Goal: Connect with others: Connect with others

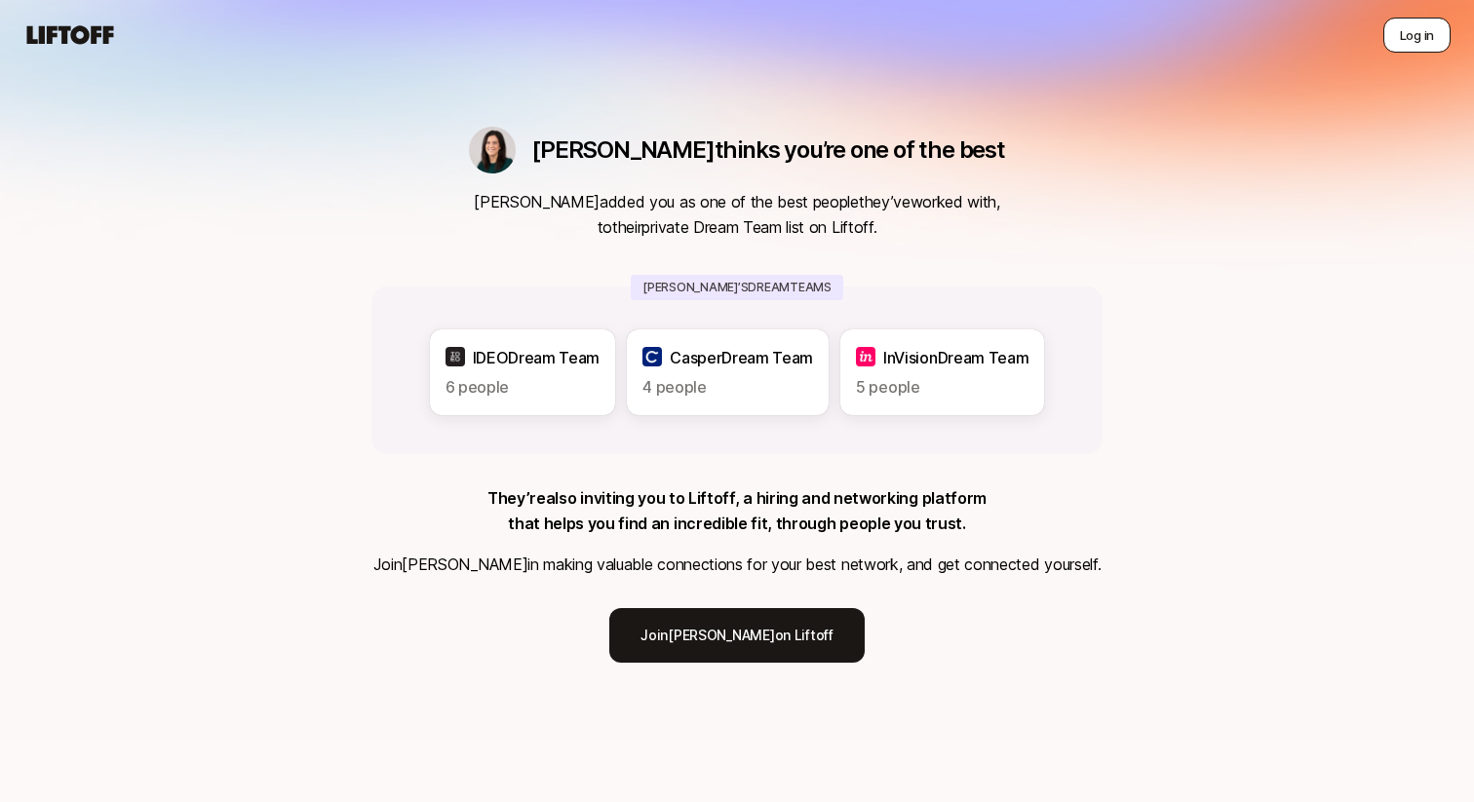
click at [1427, 26] on button "Log in" at bounding box center [1417, 35] width 67 height 35
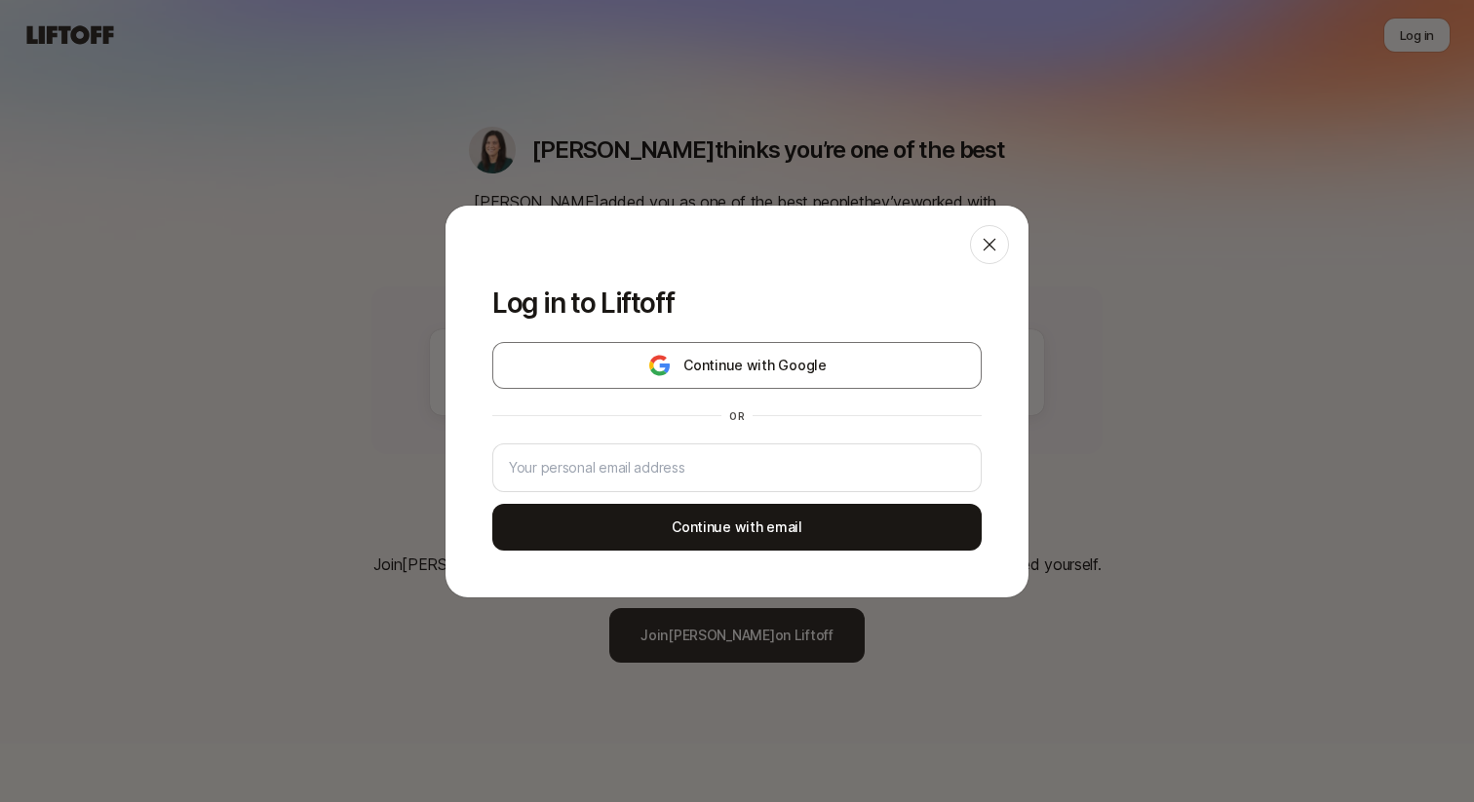
click at [1172, 230] on div "Log in to Liftoff Continue with Google or Continue with email" at bounding box center [737, 402] width 1474 height 394
click at [1001, 239] on div at bounding box center [989, 244] width 39 height 39
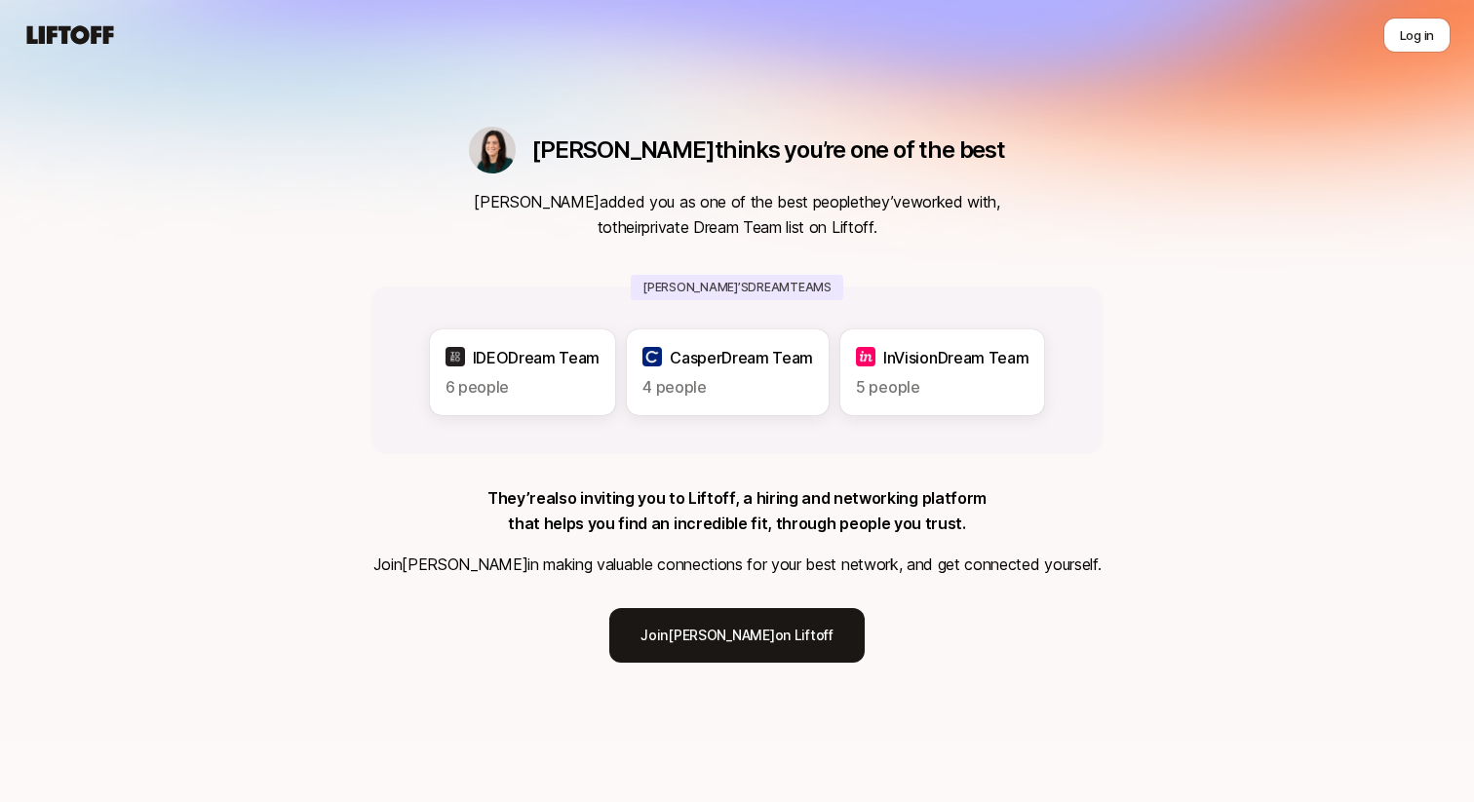
click at [747, 423] on div "IDEO Dream Team 6 people Casper Dream Team 4 people InVision Dream Team 5 people" at bounding box center [736, 371] width 731 height 168
click at [706, 643] on link "Join Eleanor on Liftoff" at bounding box center [736, 635] width 254 height 55
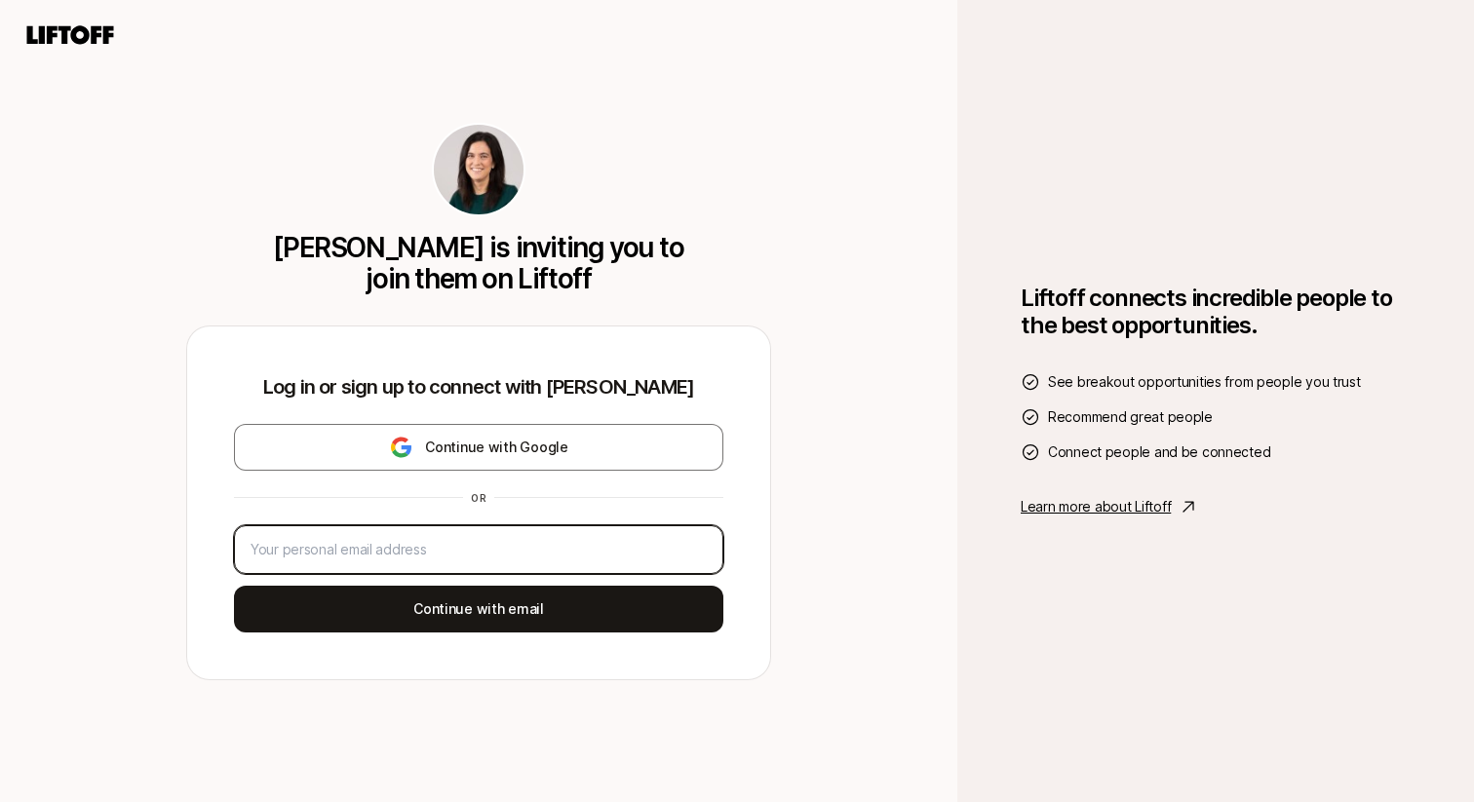
click at [459, 542] on input "email" at bounding box center [479, 549] width 456 height 23
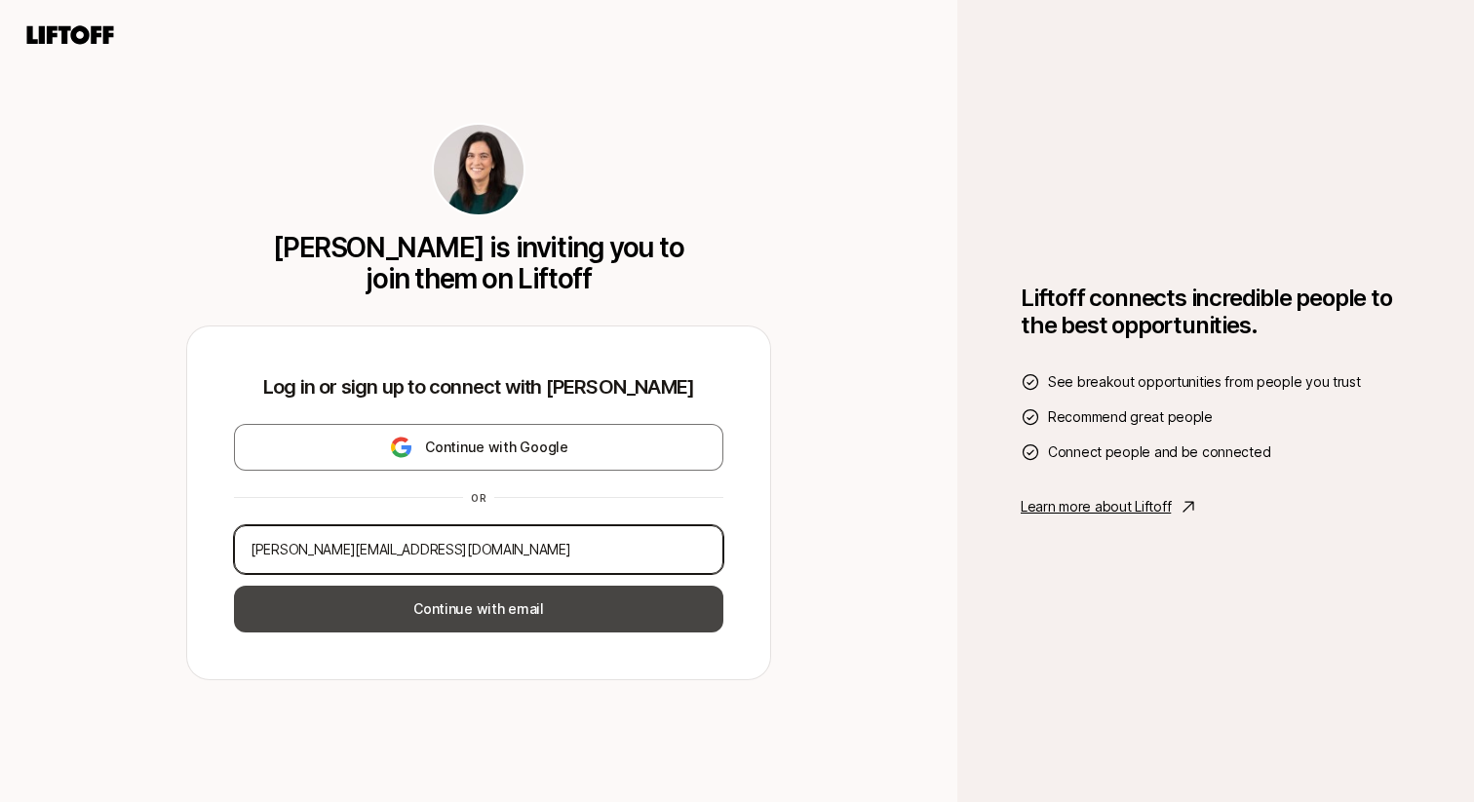
type input "jeremy+testbestinvite@liftoff.xyz"
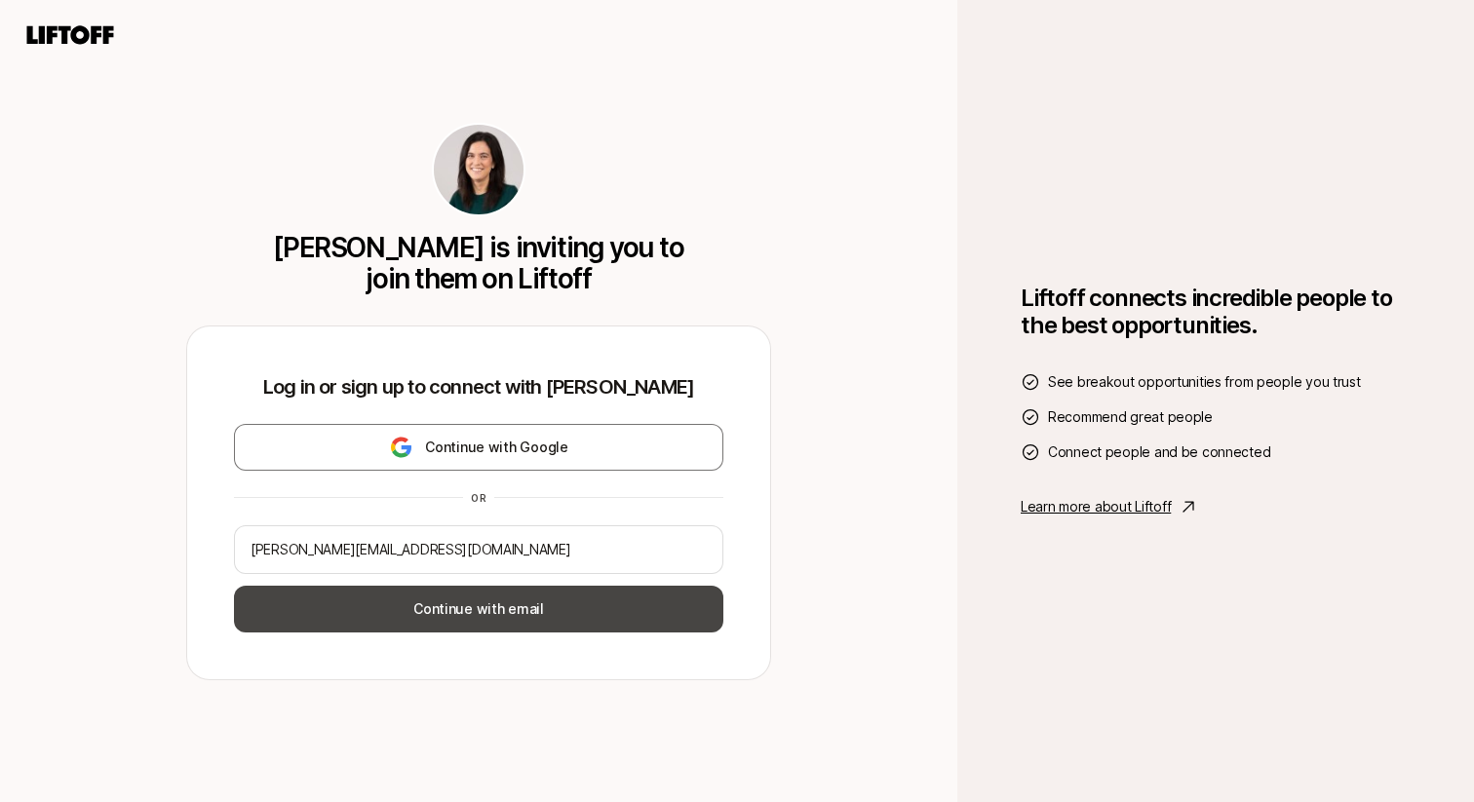
click at [421, 620] on button "Continue with email" at bounding box center [478, 609] width 489 height 47
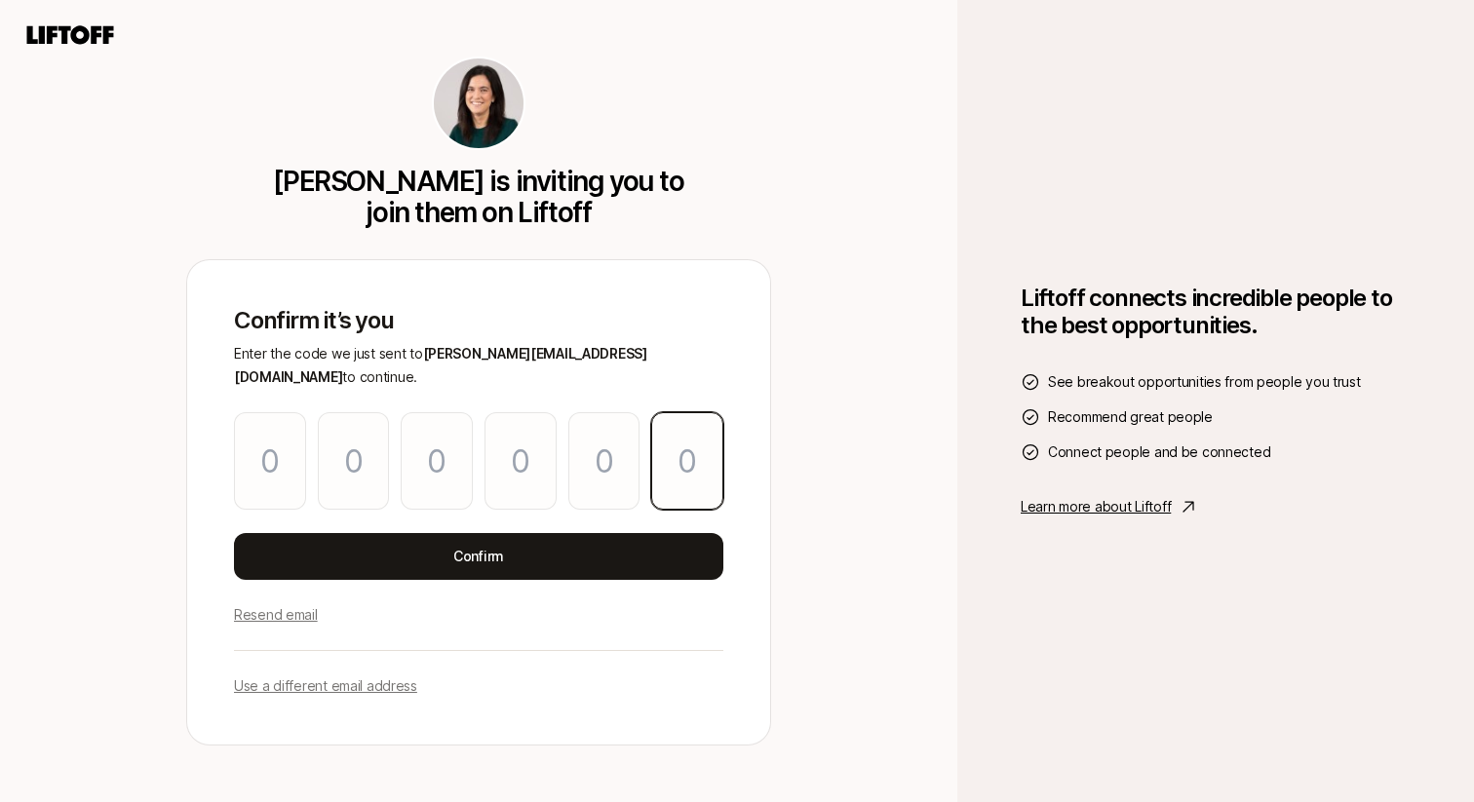
paste input "0"
type input "8"
type input "1"
type input "4"
type input "7"
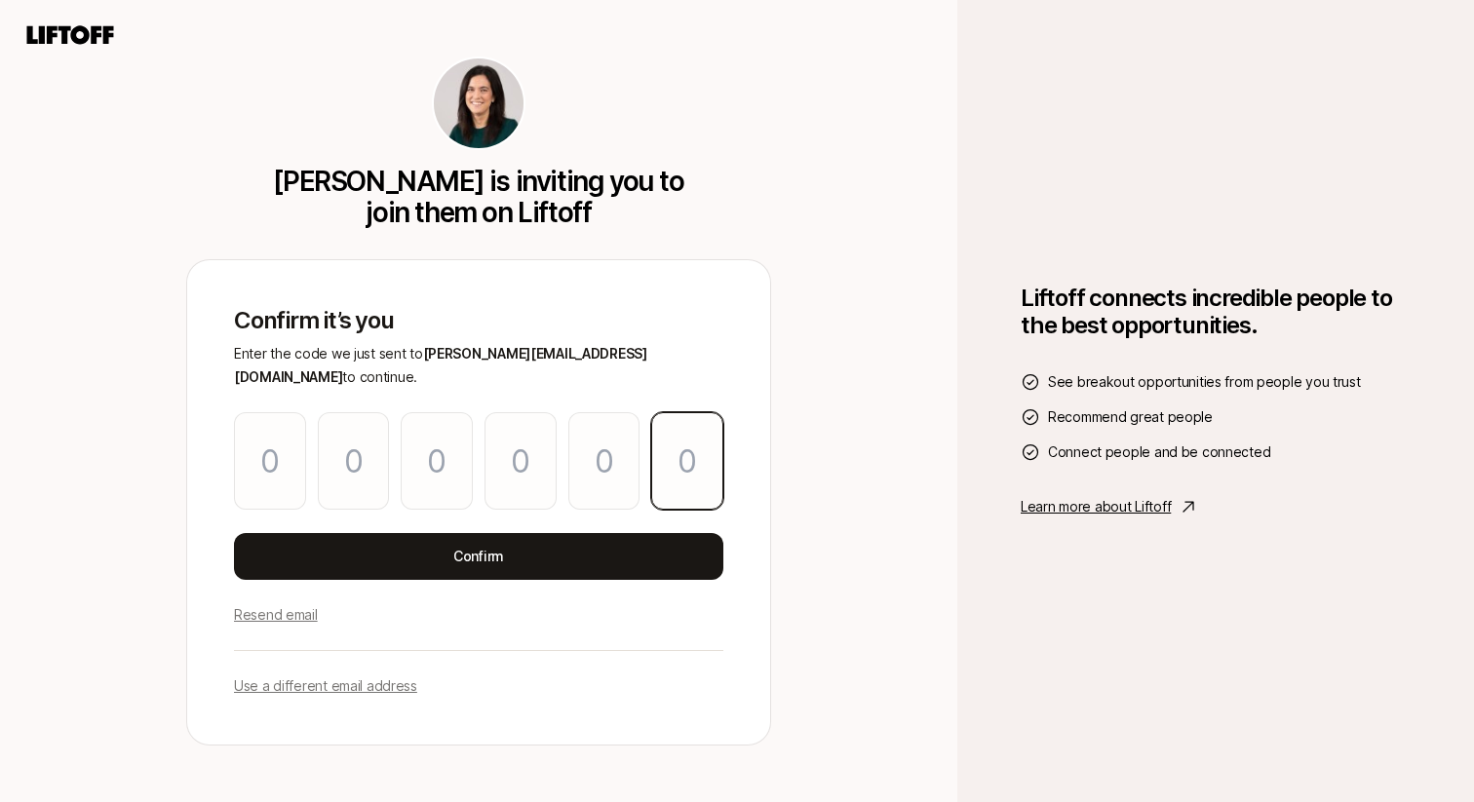
type input "1"
type input "0"
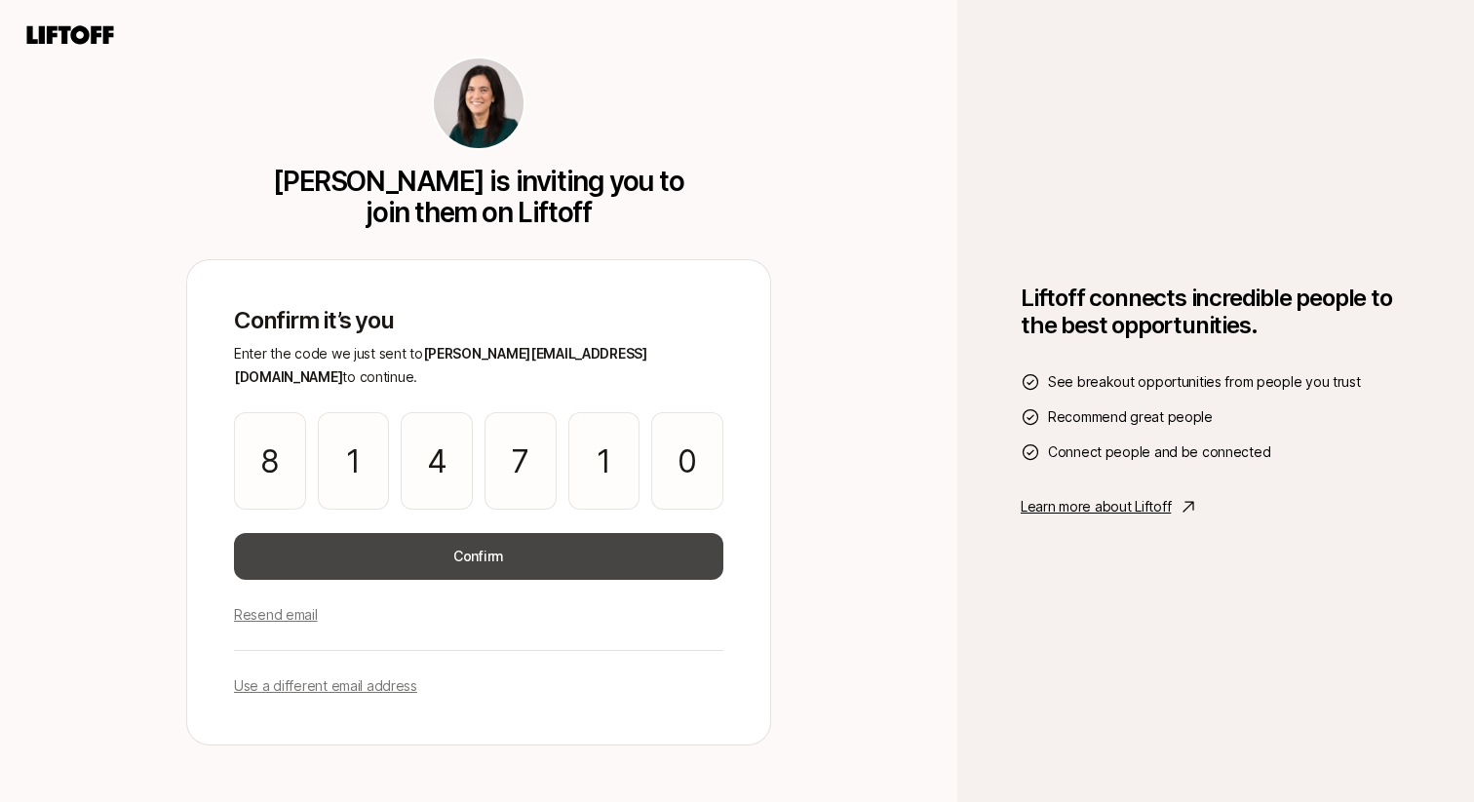
click at [479, 545] on button "Confirm" at bounding box center [478, 556] width 489 height 47
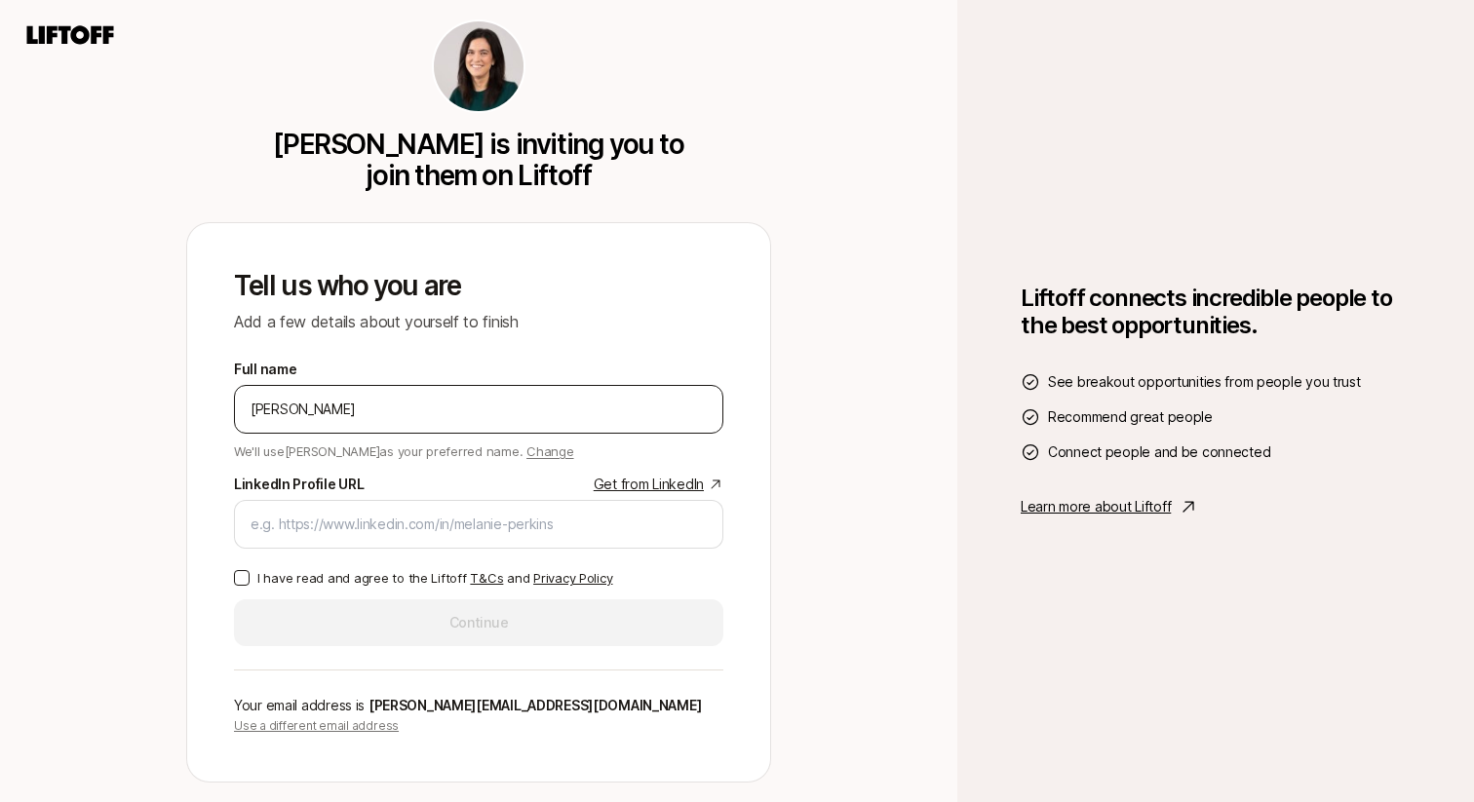
type input "Jeremy Chen"
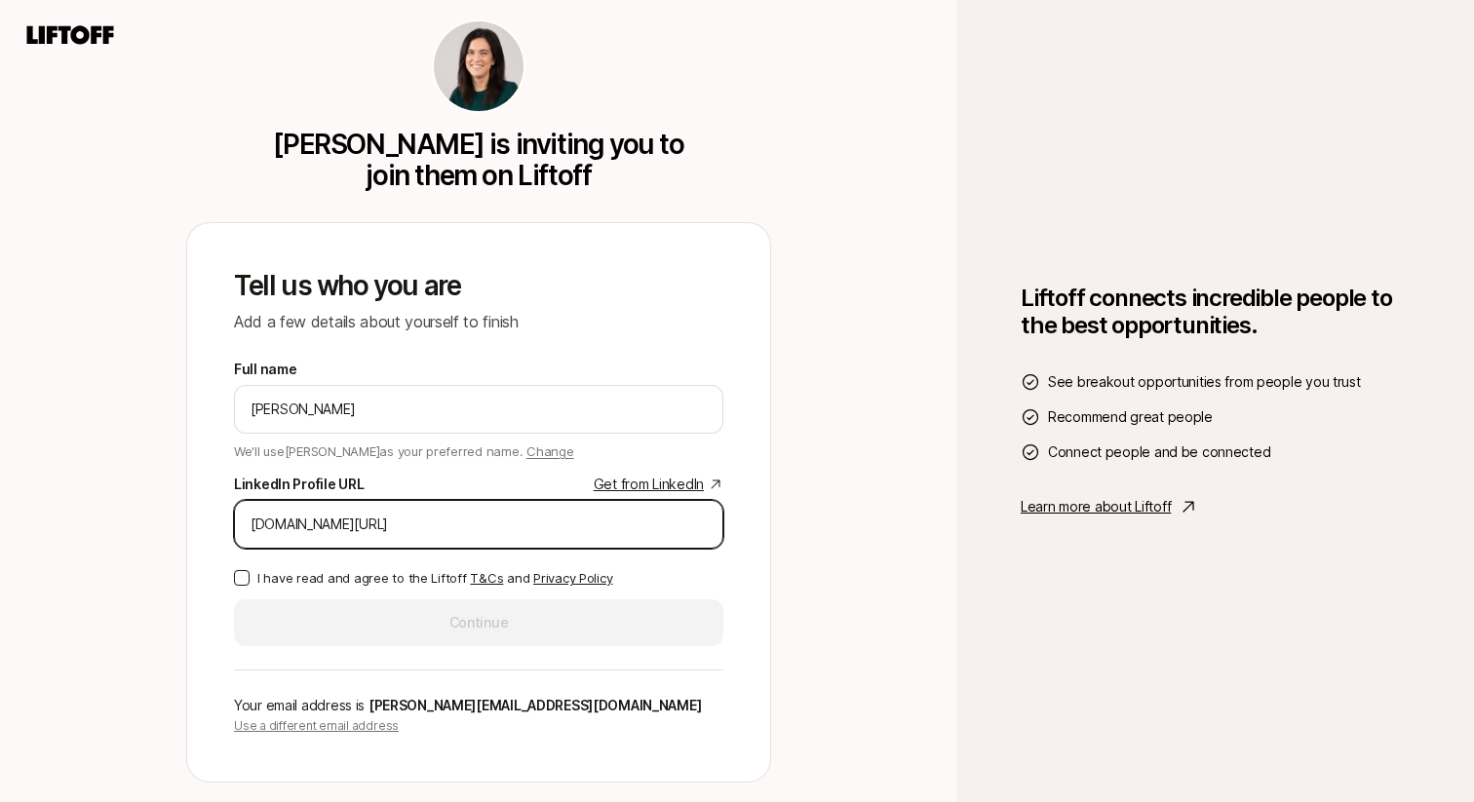
type input "linkedin.com/in/jeremypchen"
click at [386, 569] on p "I have read and agree to the Liftoff T&Cs and Privacy Policy" at bounding box center [434, 578] width 355 height 20
click at [250, 570] on button "I have read and agree to the Liftoff T&Cs and Privacy Policy" at bounding box center [242, 578] width 16 height 16
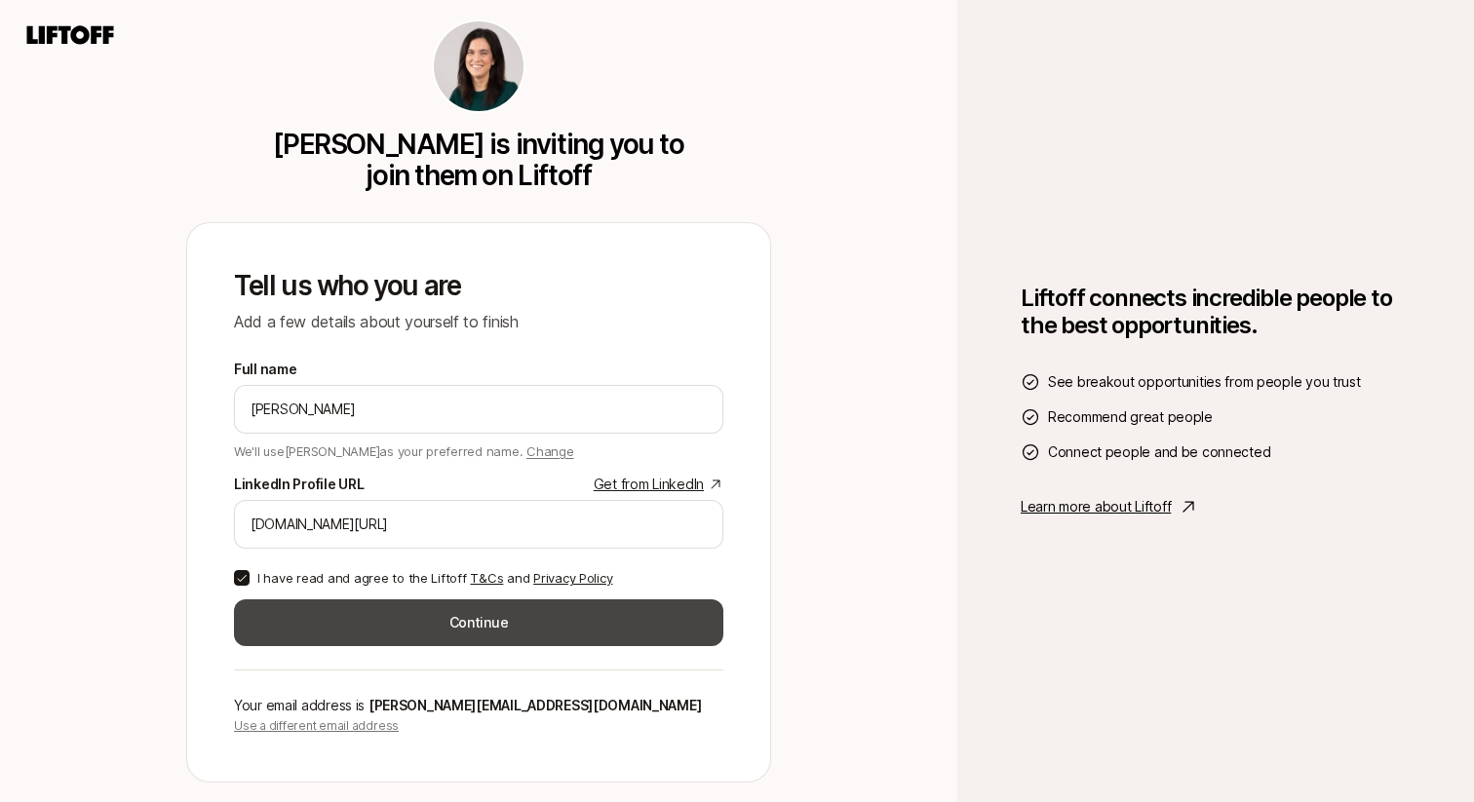
click at [379, 609] on button "Continue" at bounding box center [478, 623] width 489 height 47
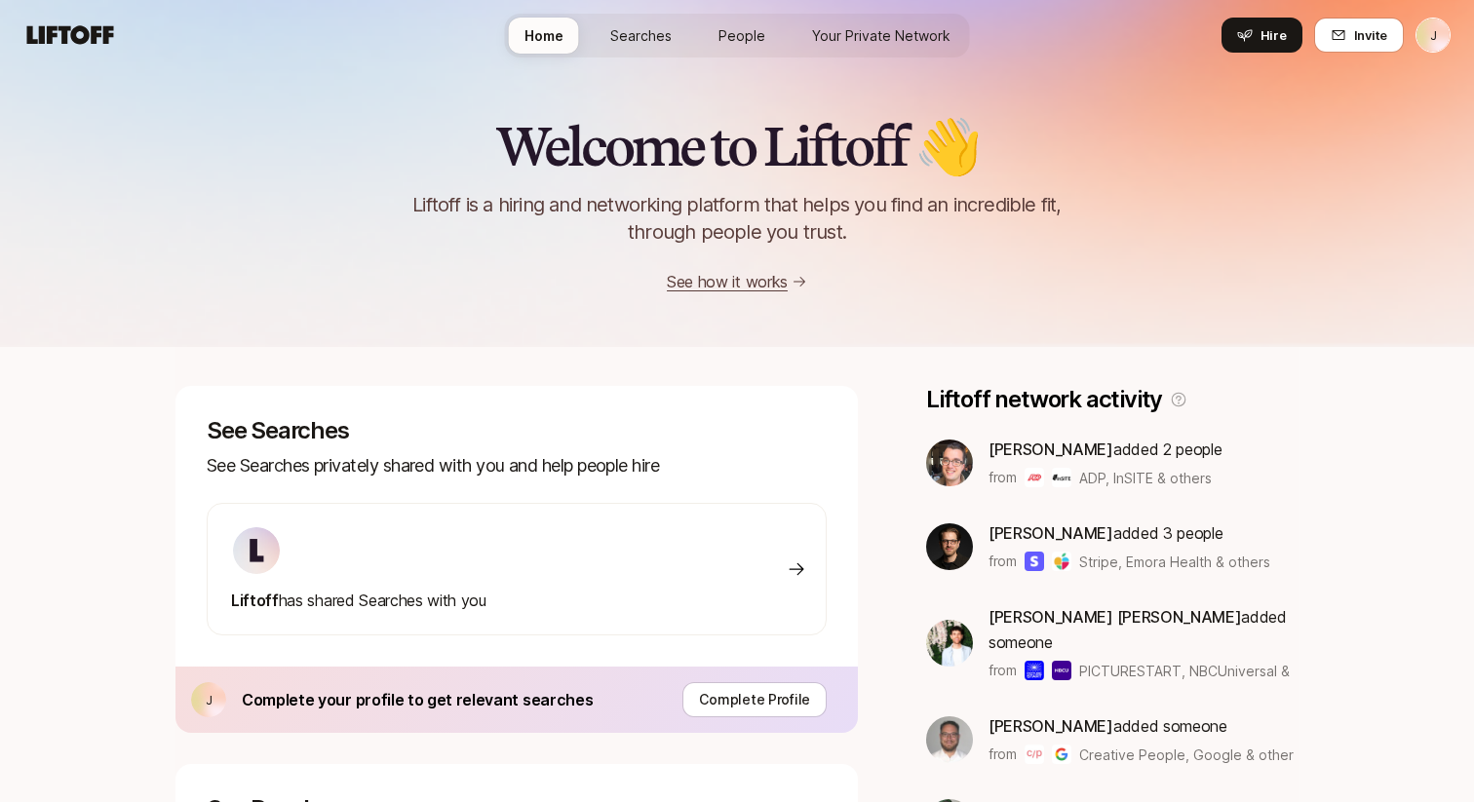
click at [645, 33] on span "Searches" at bounding box center [640, 35] width 61 height 20
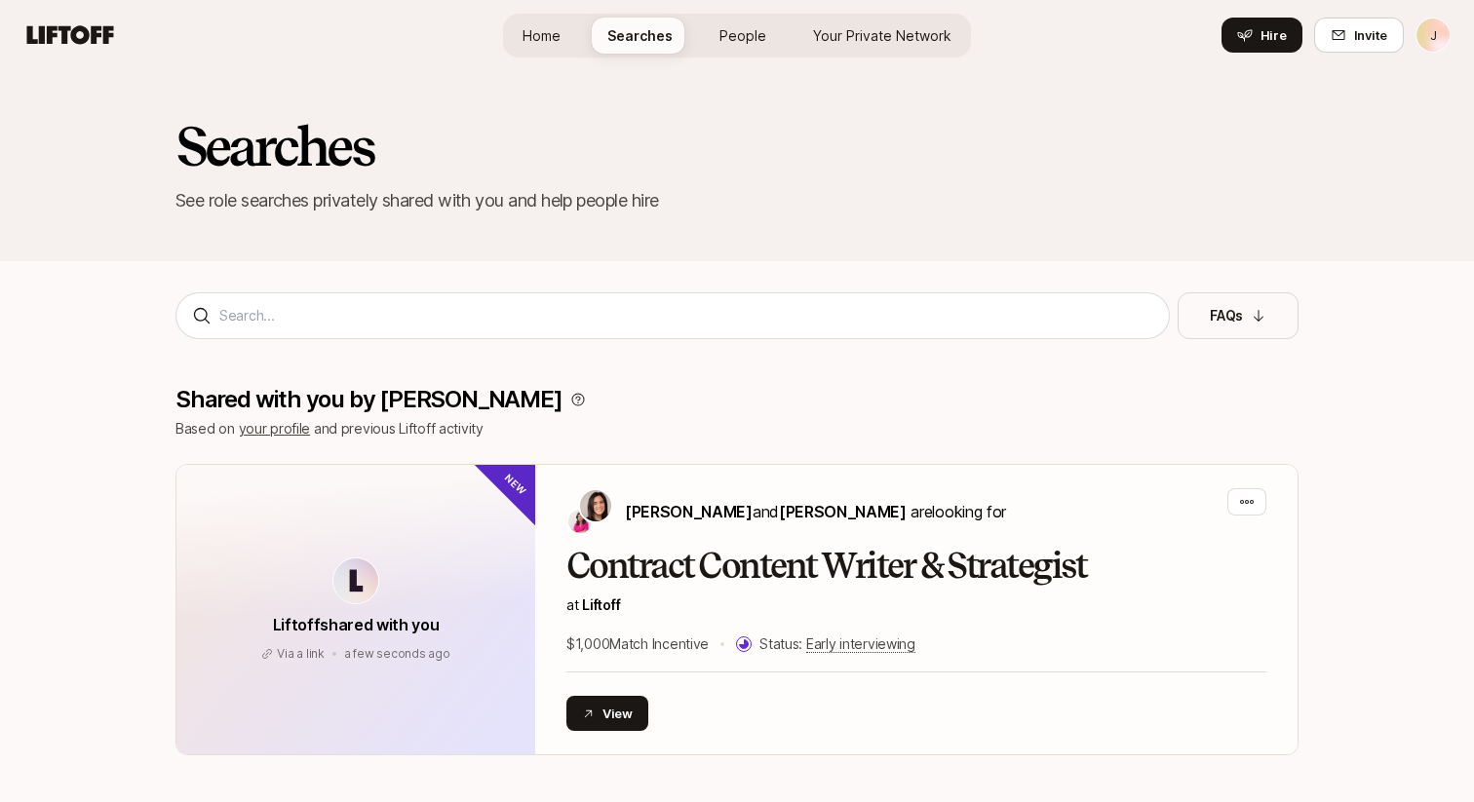
click at [747, 33] on span "People" at bounding box center [743, 35] width 47 height 20
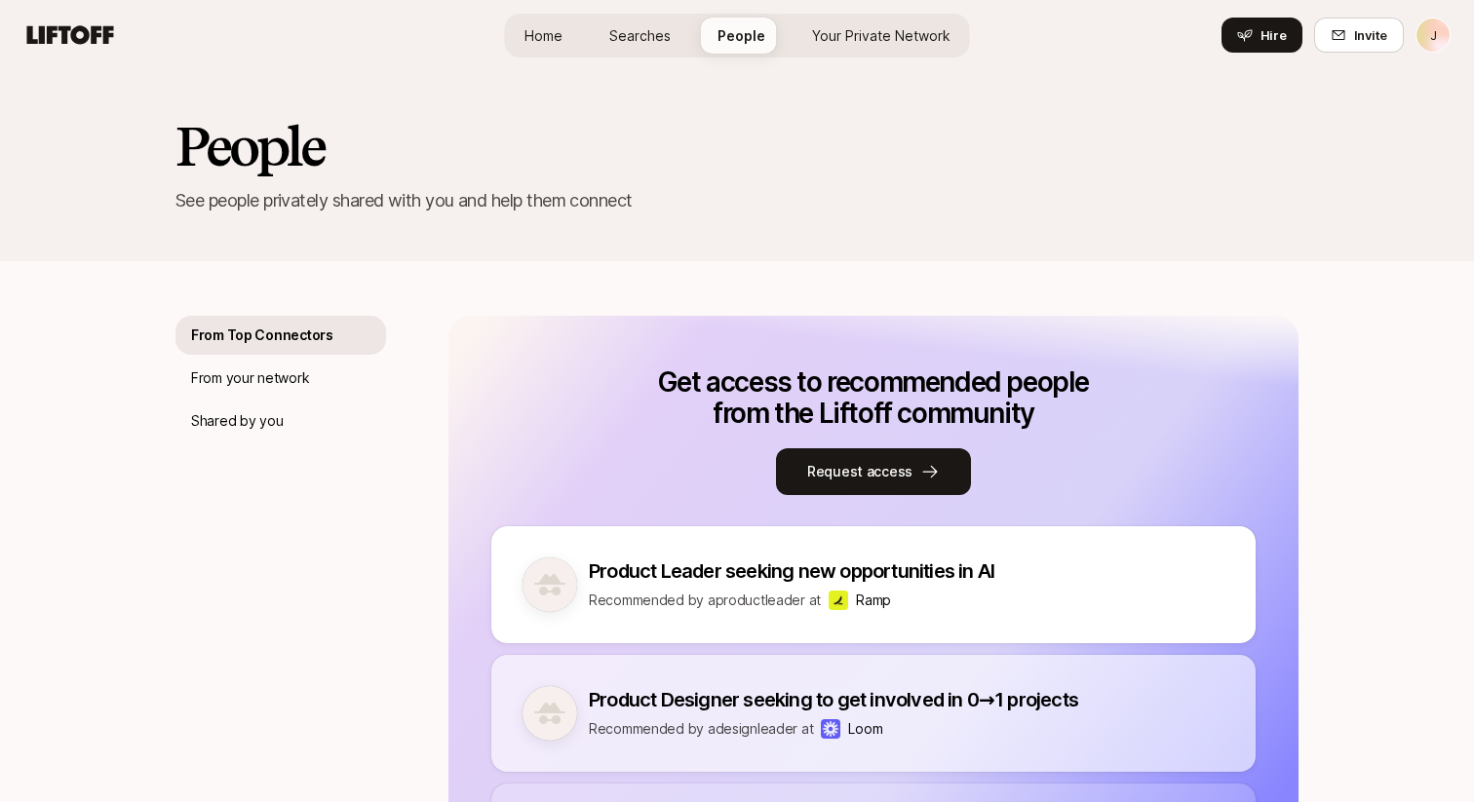
click at [857, 44] on span "Your Private Network" at bounding box center [881, 35] width 138 height 20
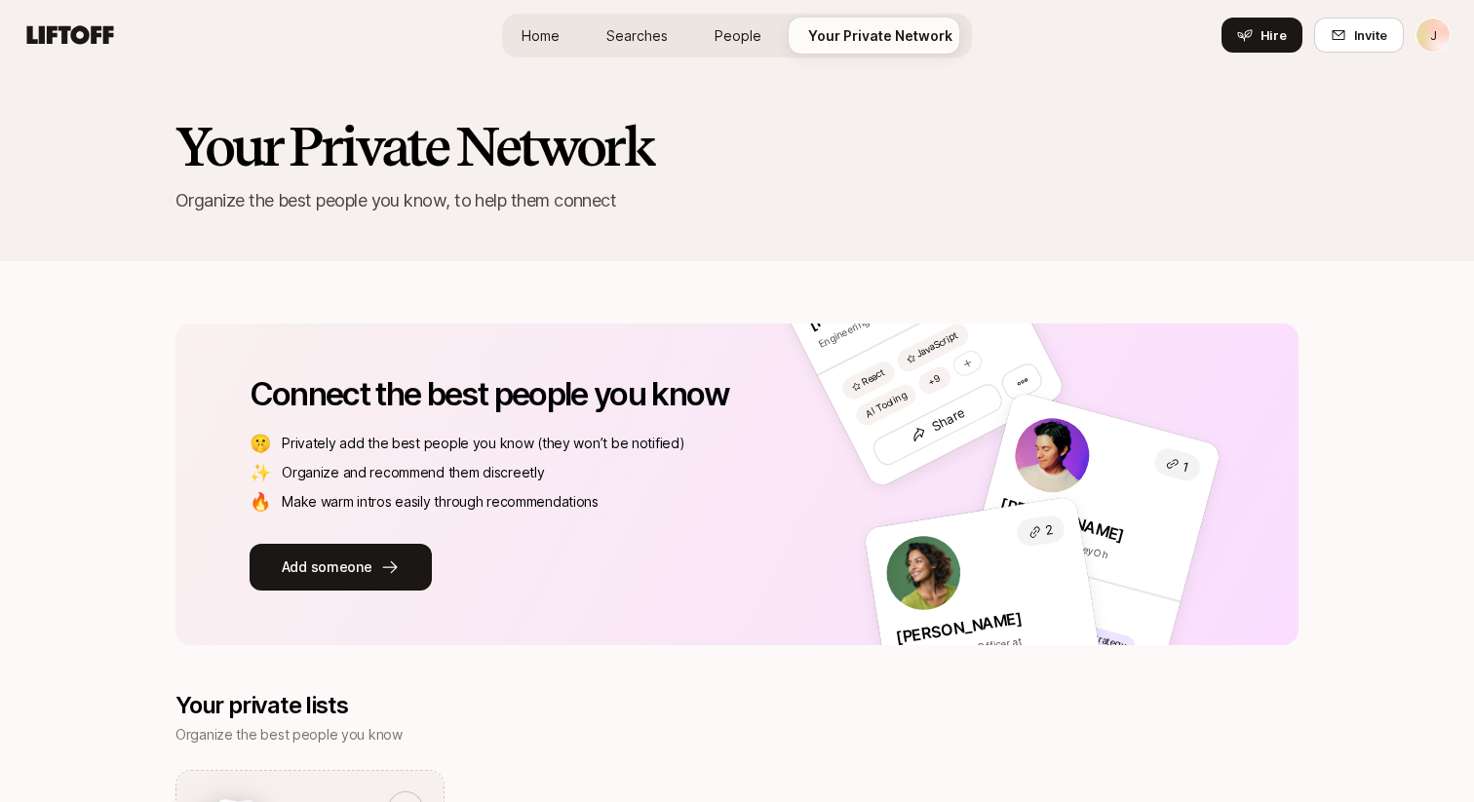
click at [547, 40] on span "Home" at bounding box center [541, 35] width 38 height 20
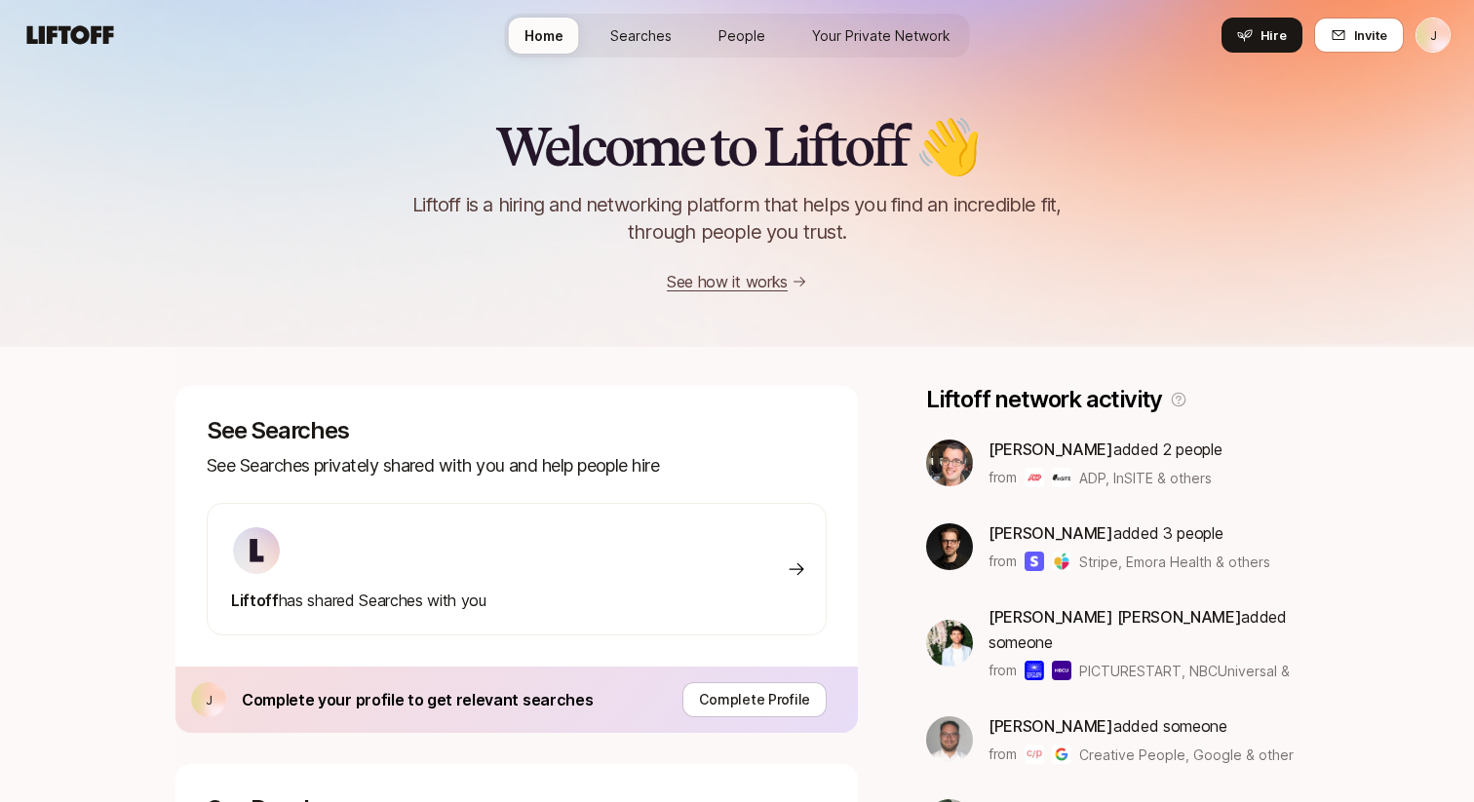
click at [315, 240] on div "Welcome to Liftoff 👋 Liftoff is a hiring and networking platform that helps you…" at bounding box center [737, 205] width 1474 height 177
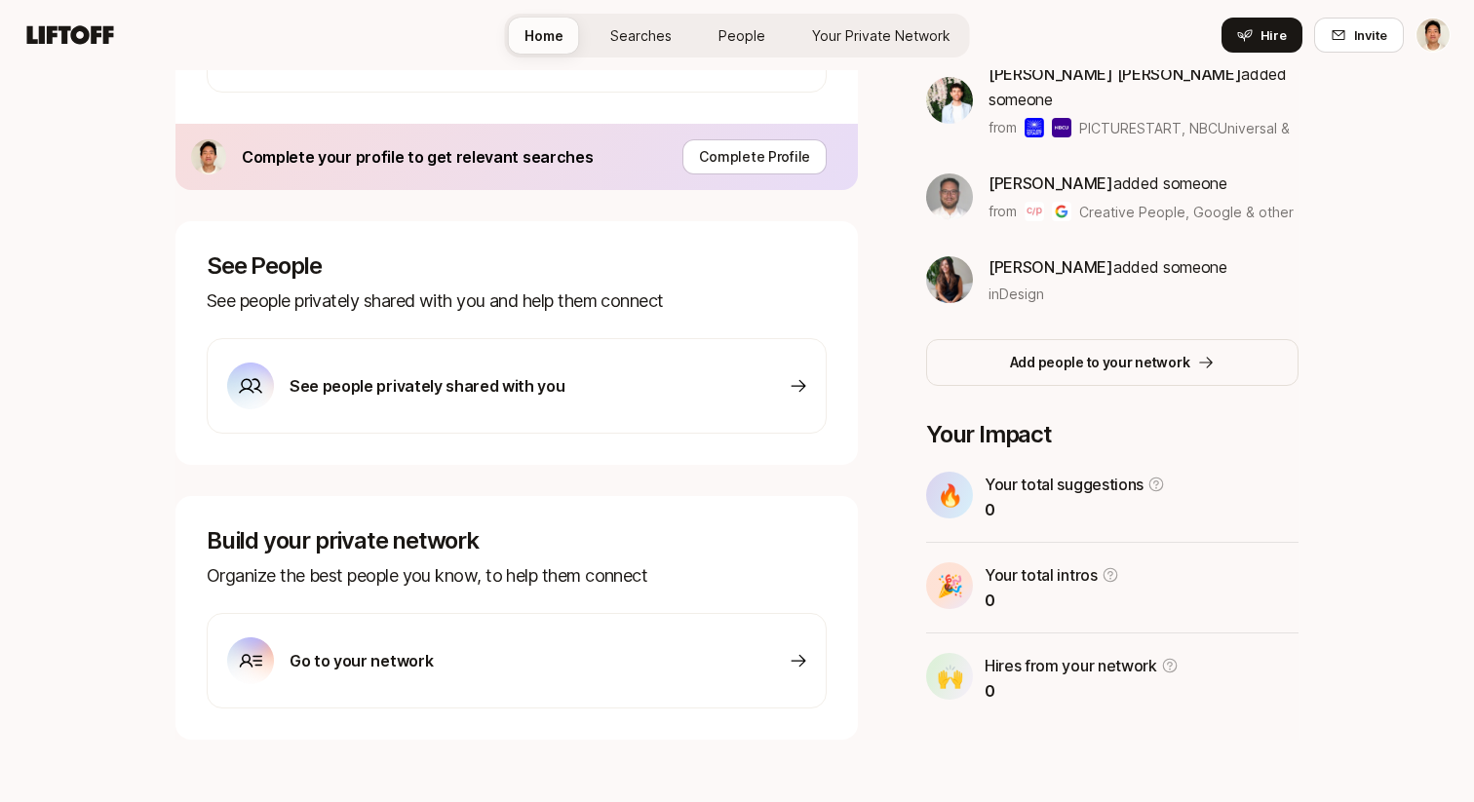
scroll to position [559, 0]
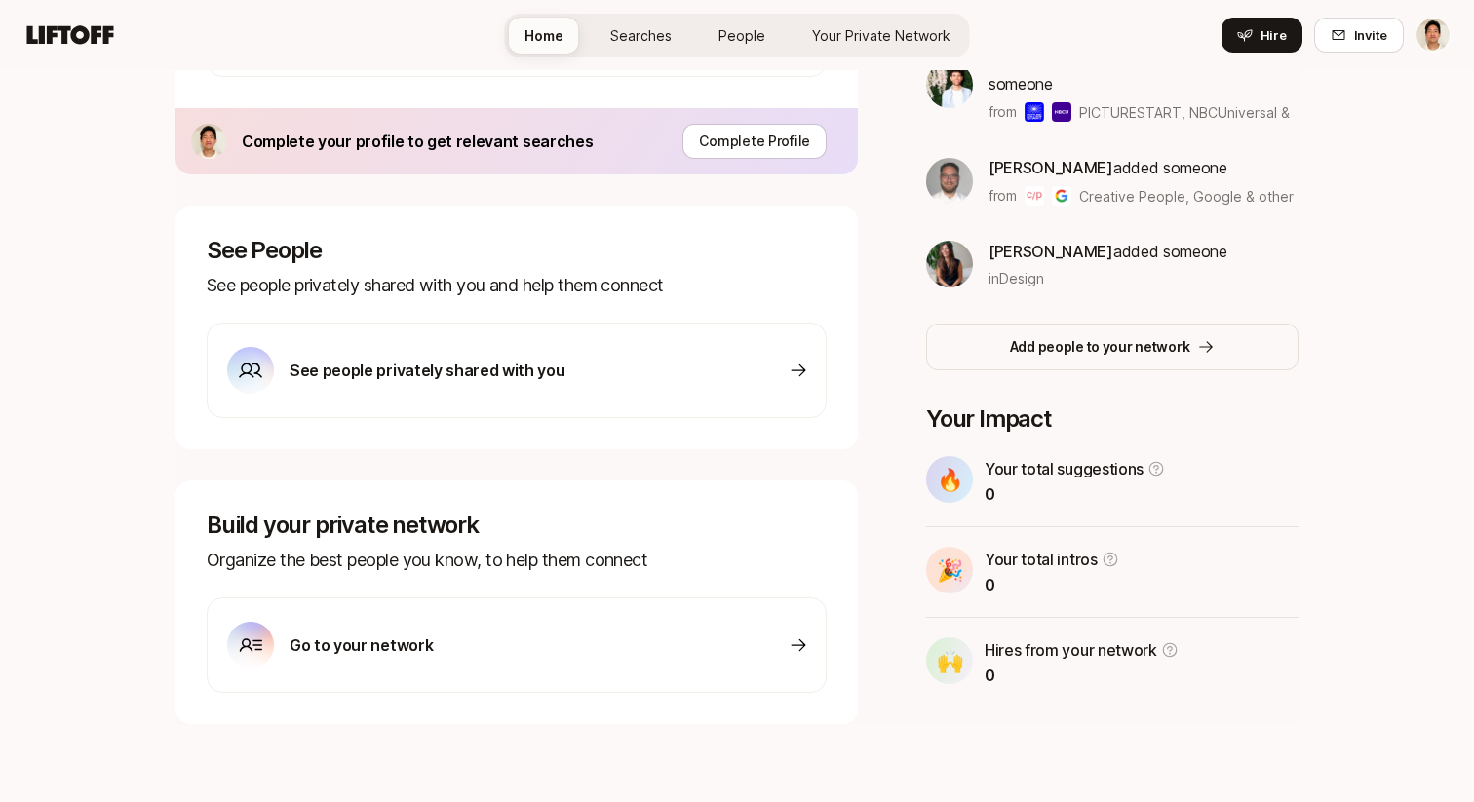
click at [646, 25] on span "Searches" at bounding box center [640, 35] width 61 height 20
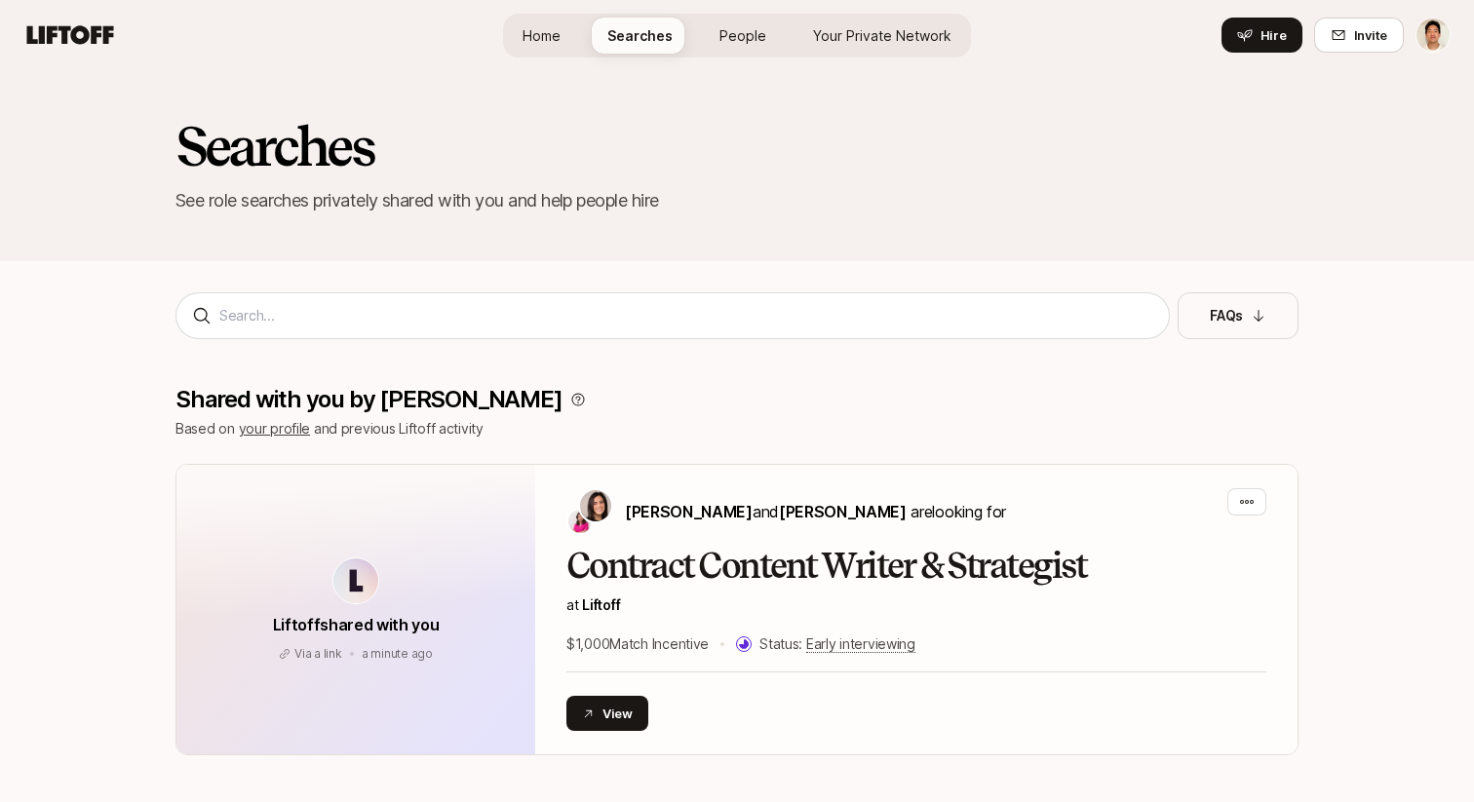
click at [741, 47] on link "People" at bounding box center [743, 36] width 78 height 36
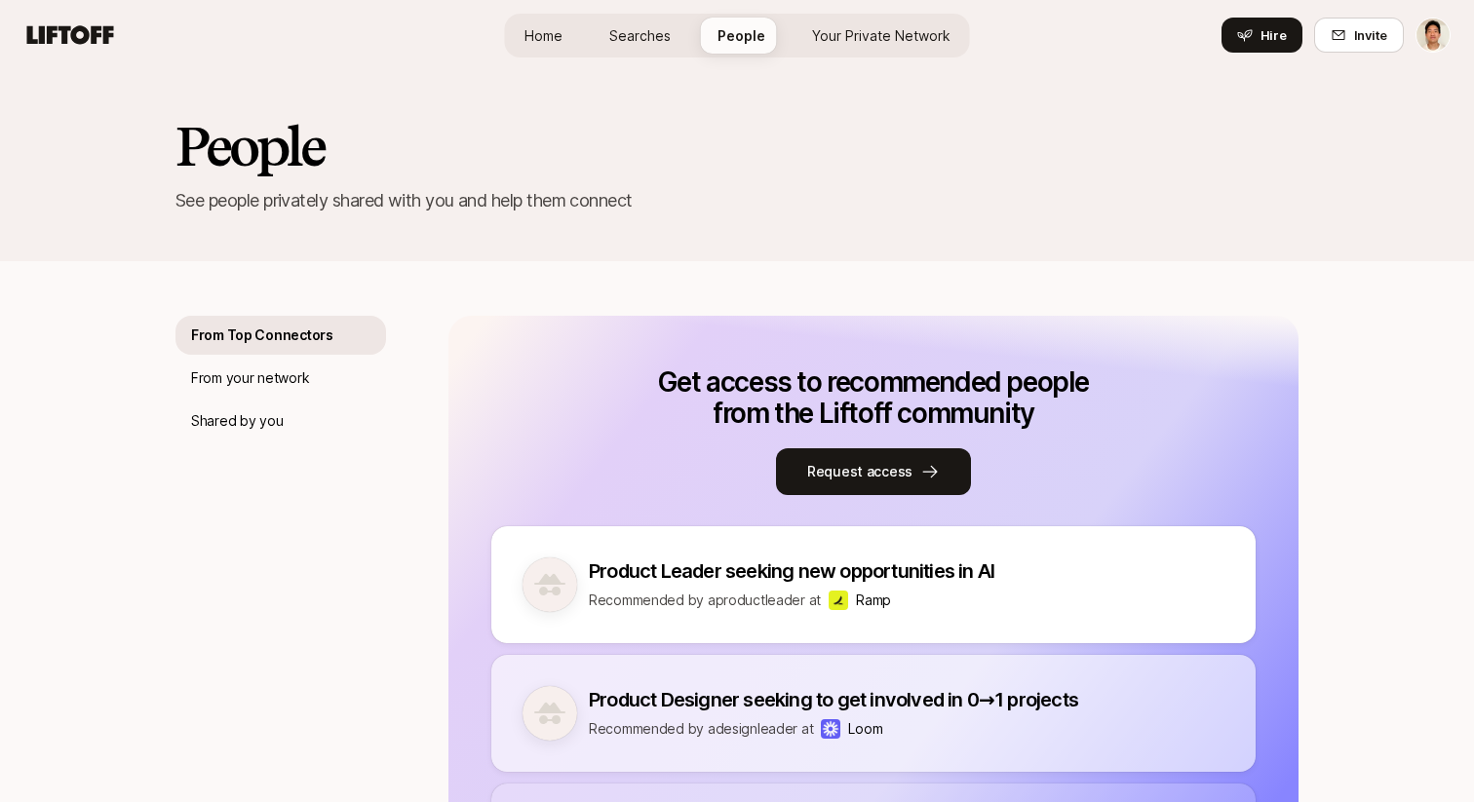
click at [845, 32] on span "Your Private Network" at bounding box center [881, 35] width 138 height 20
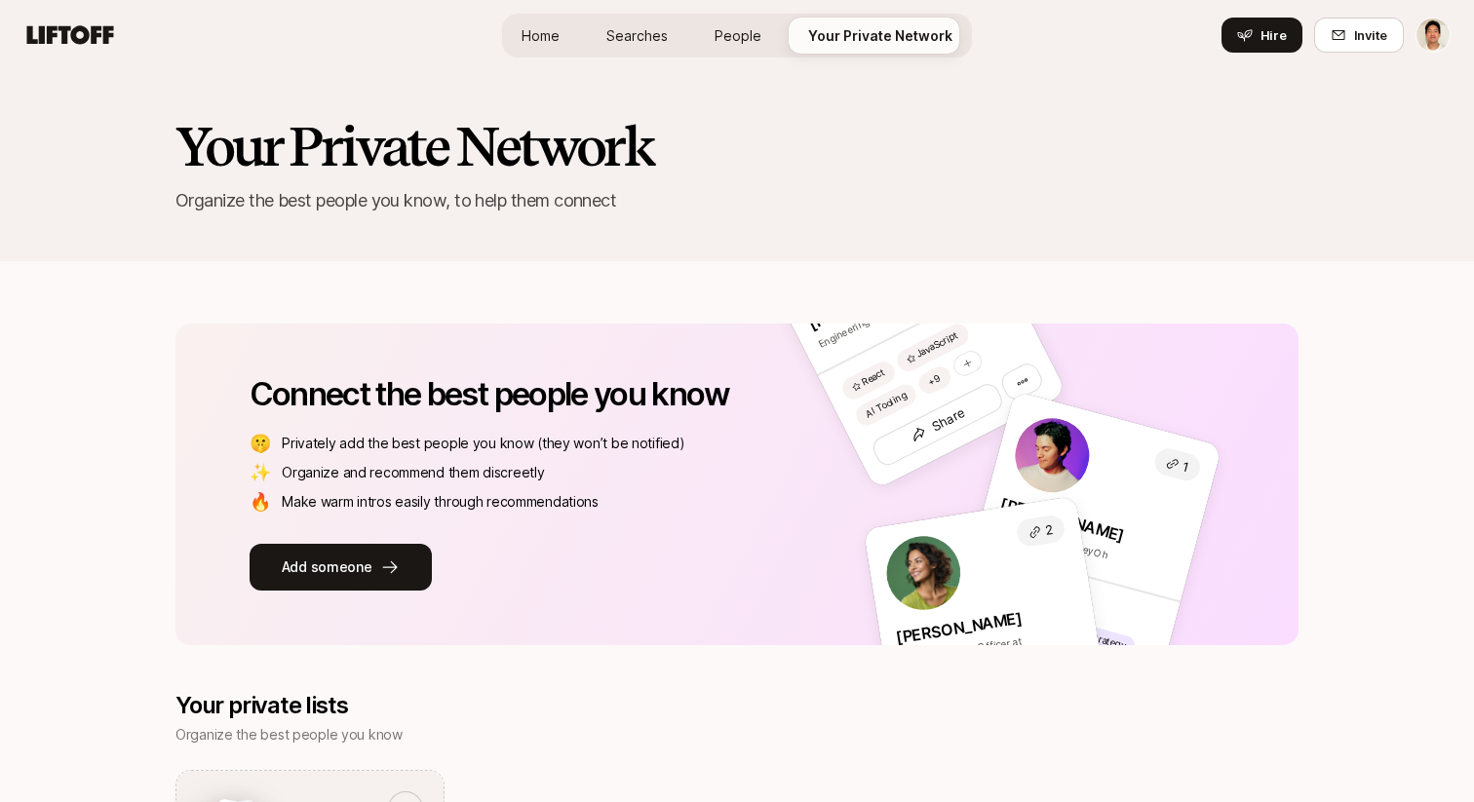
click at [541, 30] on span "Home" at bounding box center [541, 35] width 38 height 20
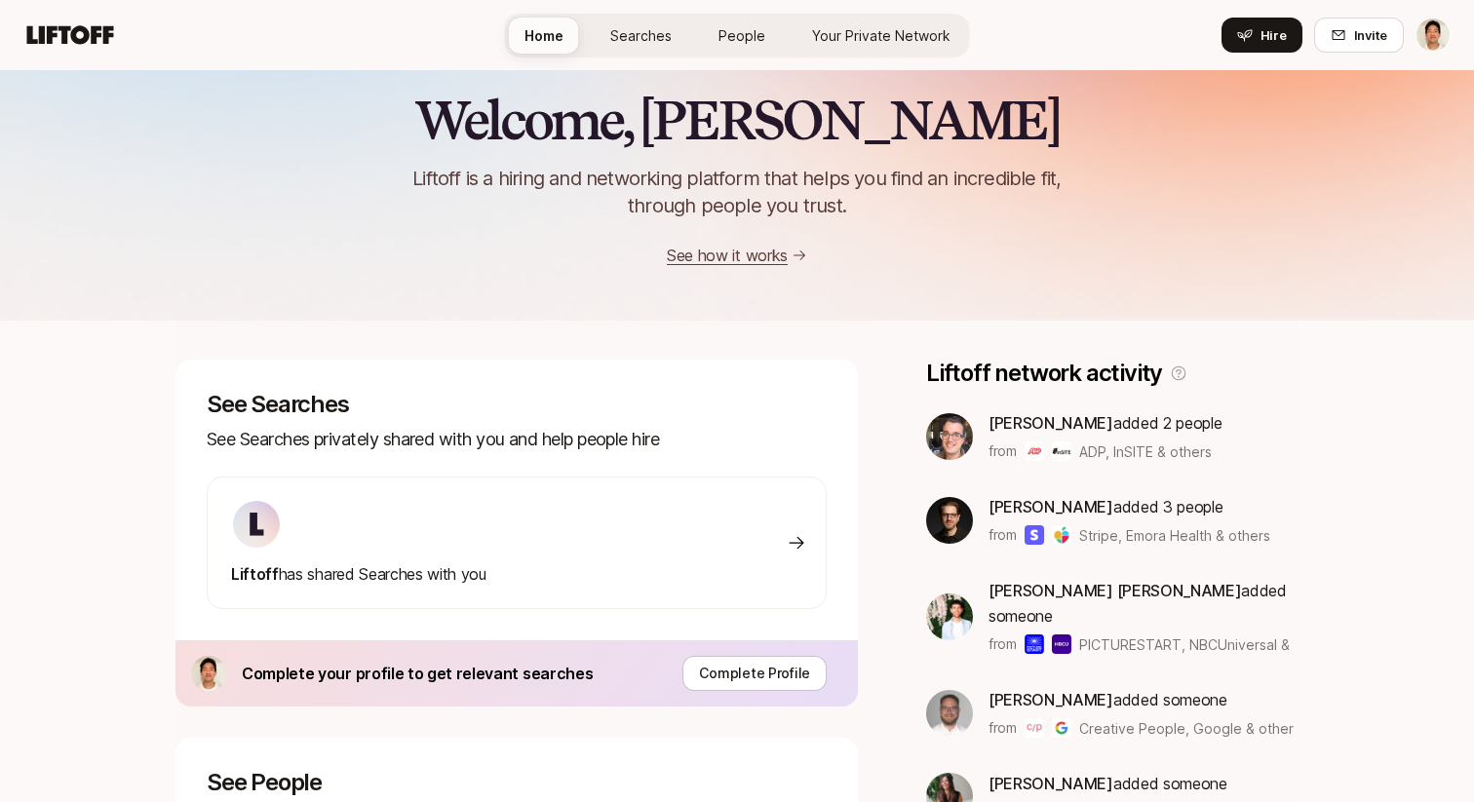
scroll to position [69, 0]
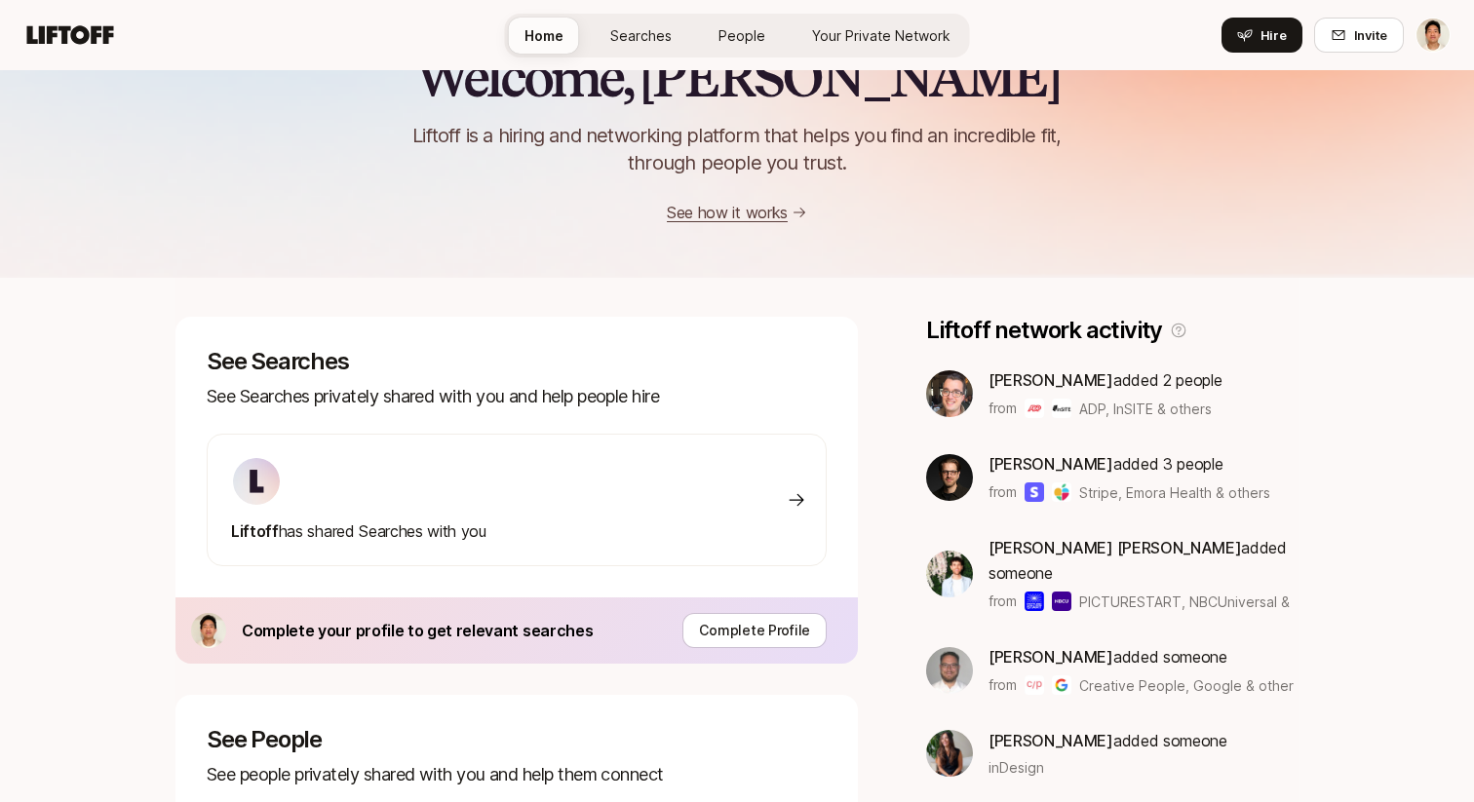
click at [530, 473] on div "Liftoff has shared Searches with you" at bounding box center [517, 500] width 620 height 133
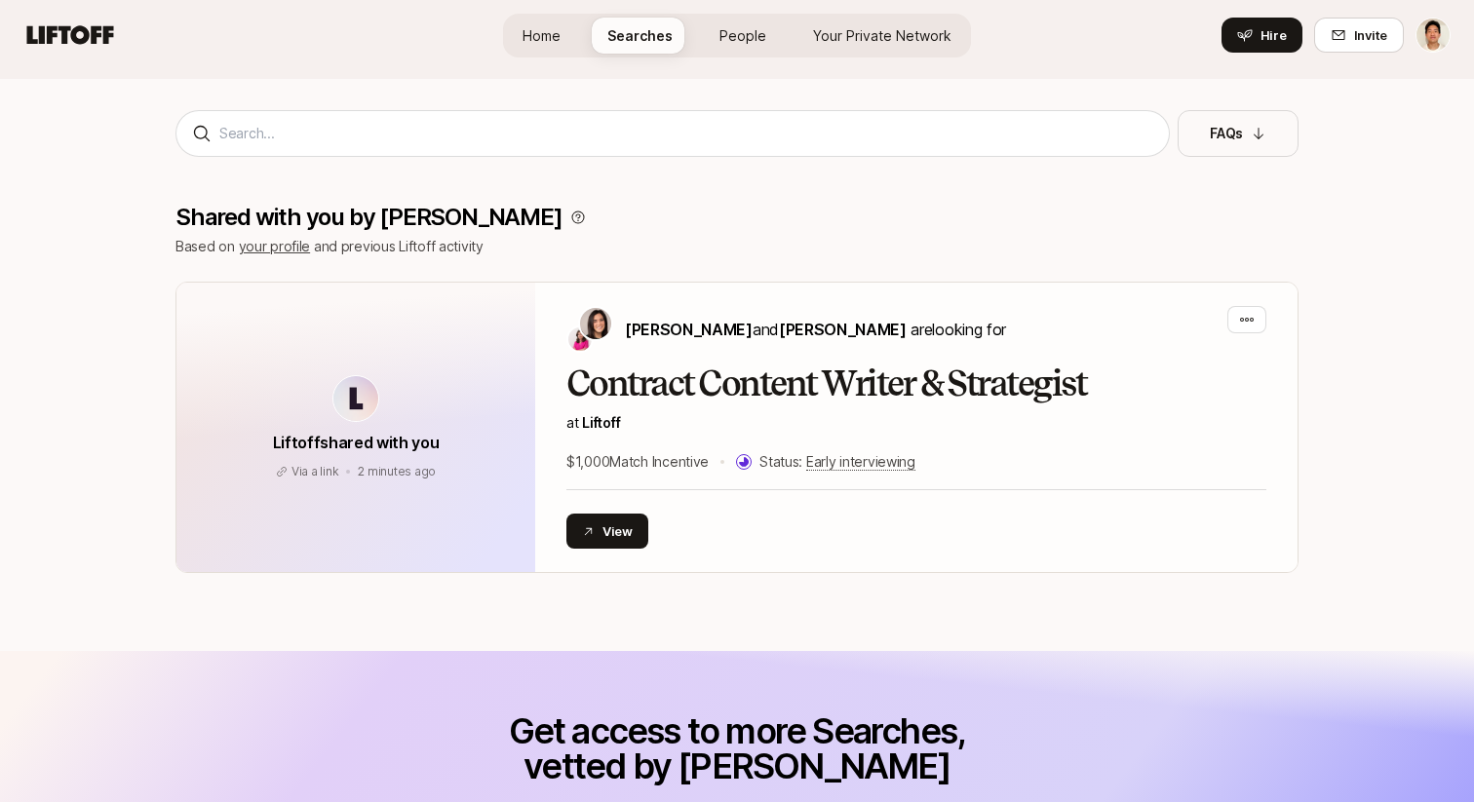
scroll to position [212, 0]
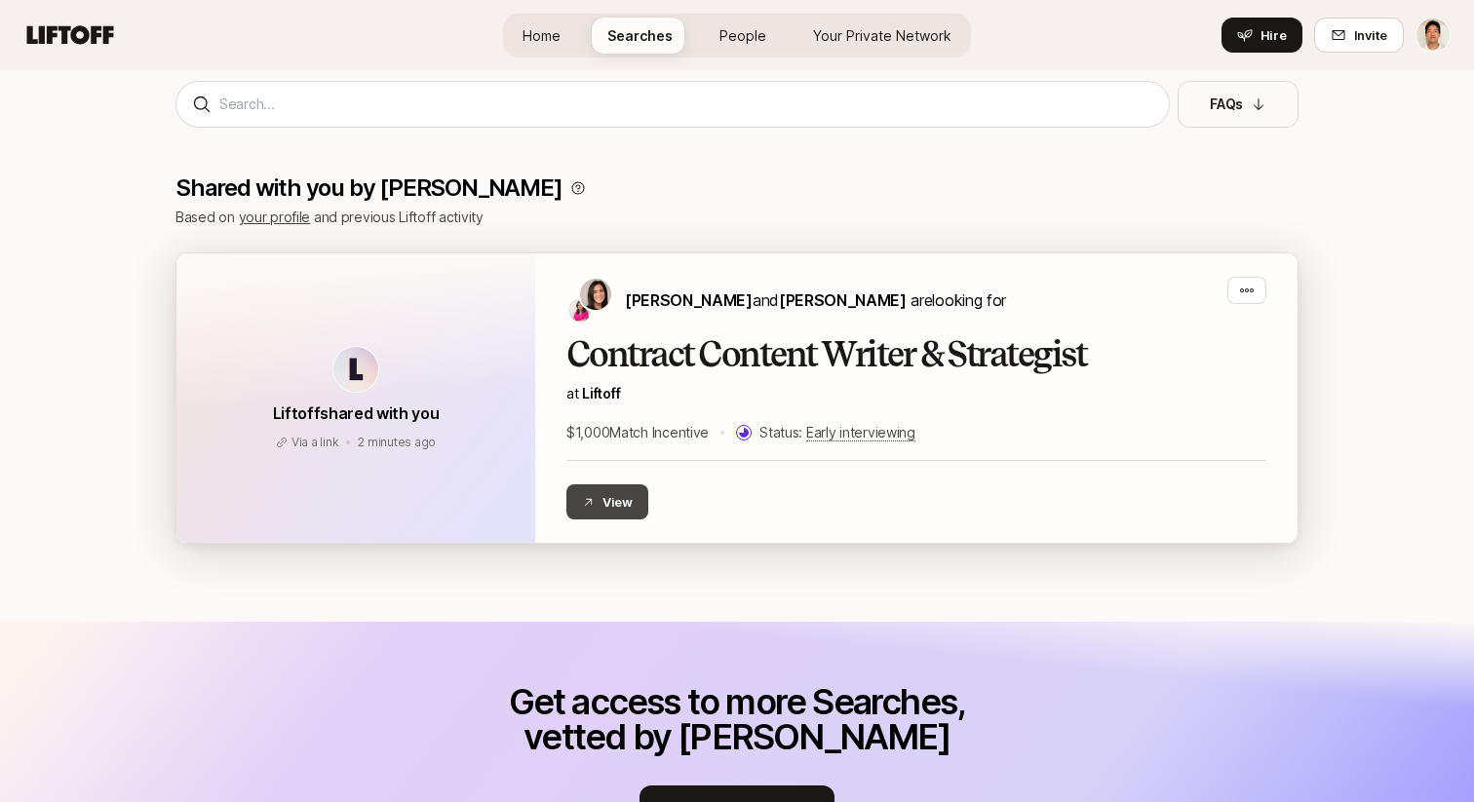
click at [592, 500] on icon at bounding box center [588, 502] width 13 height 13
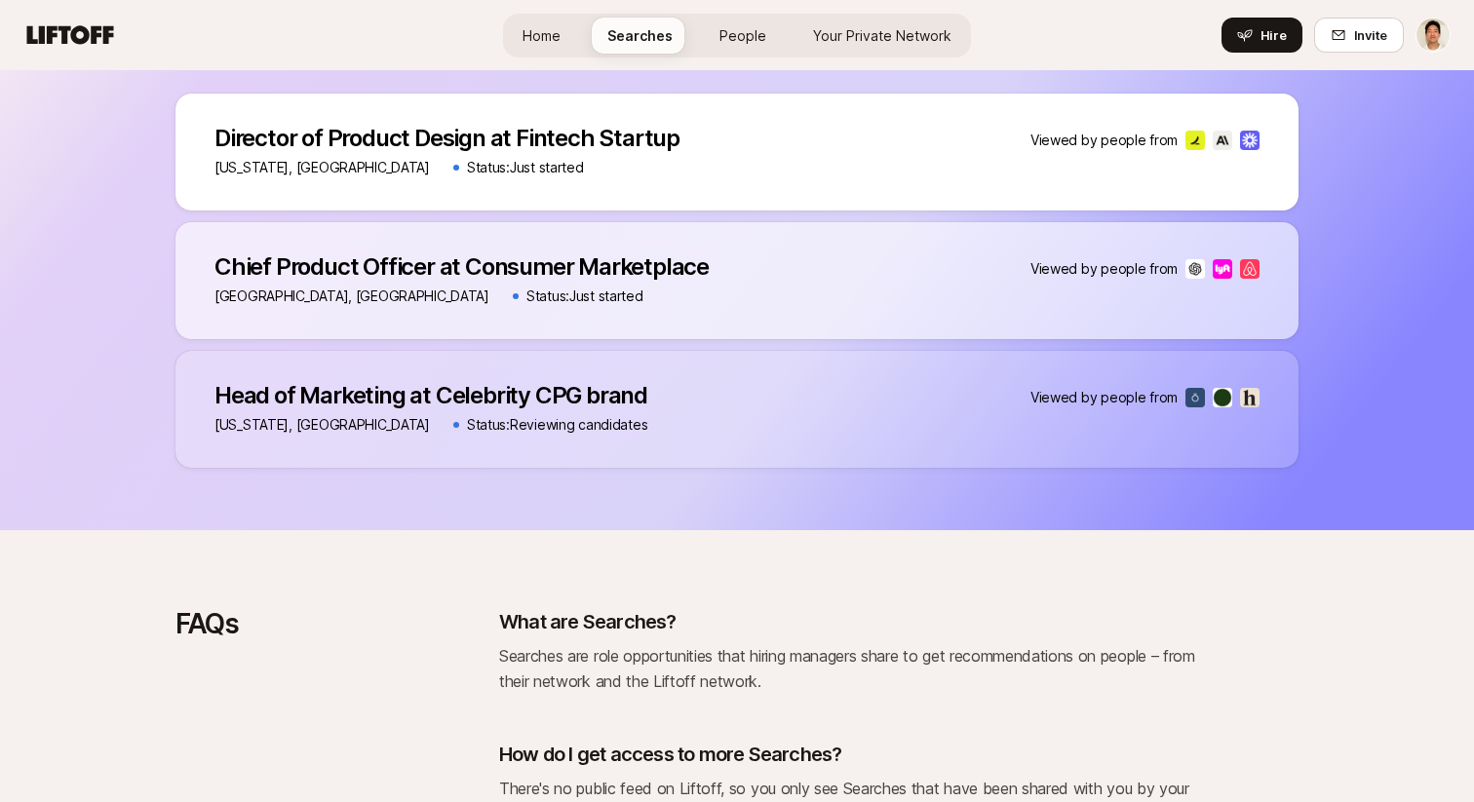
scroll to position [0, 0]
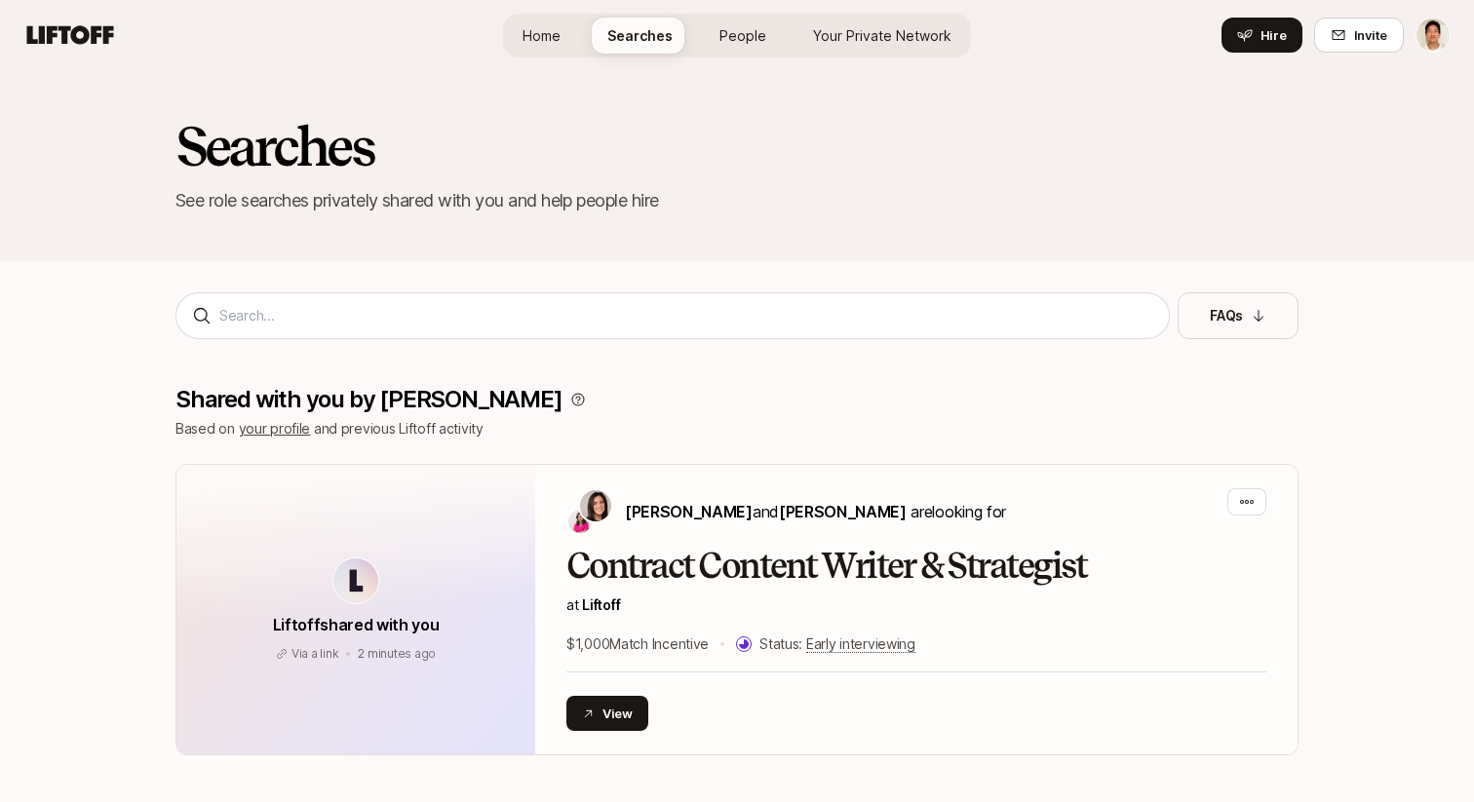
click at [526, 34] on link "Home" at bounding box center [541, 36] width 69 height 36
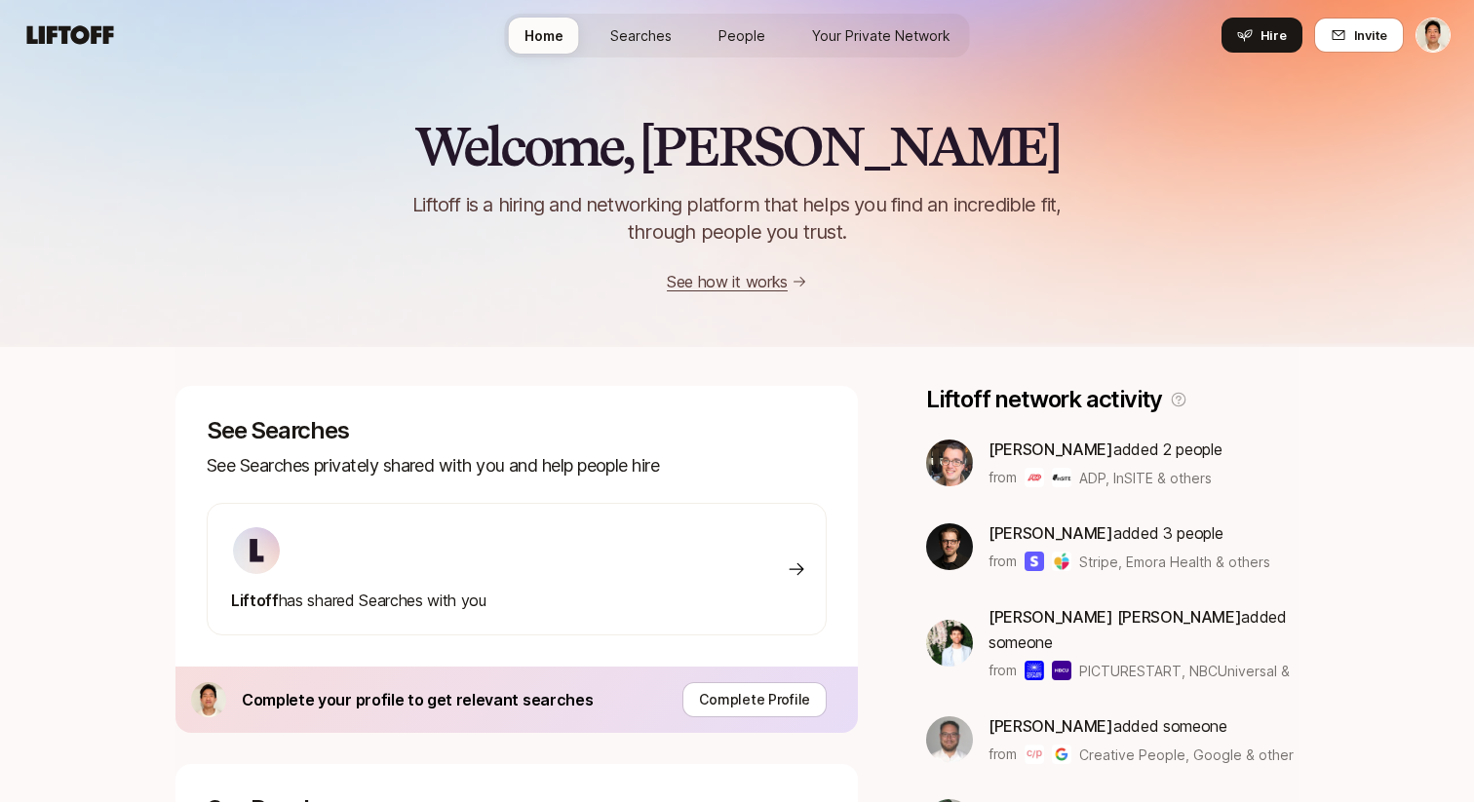
click at [759, 27] on span "People" at bounding box center [742, 35] width 47 height 20
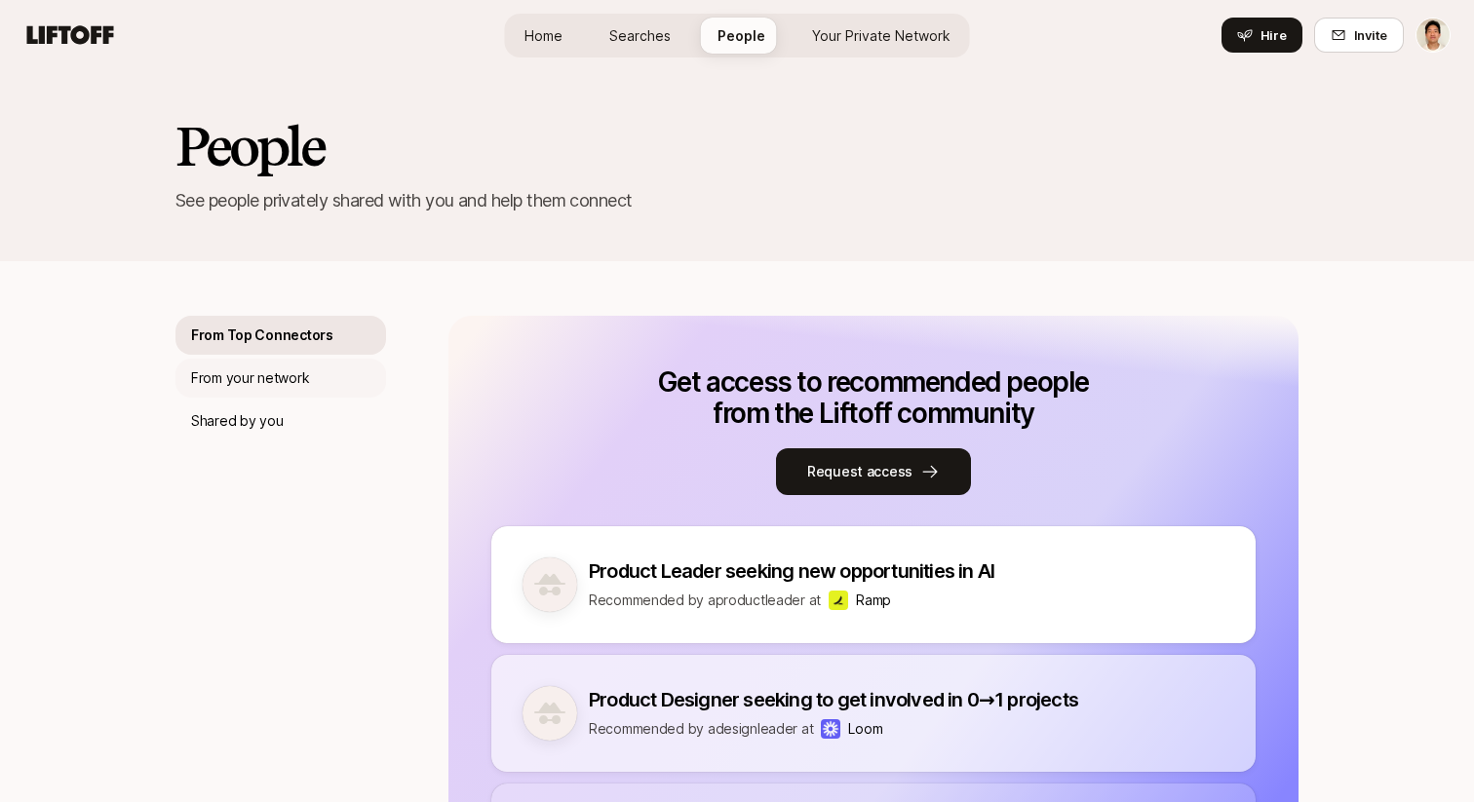
click at [315, 386] on div "From your network" at bounding box center [281, 378] width 211 height 39
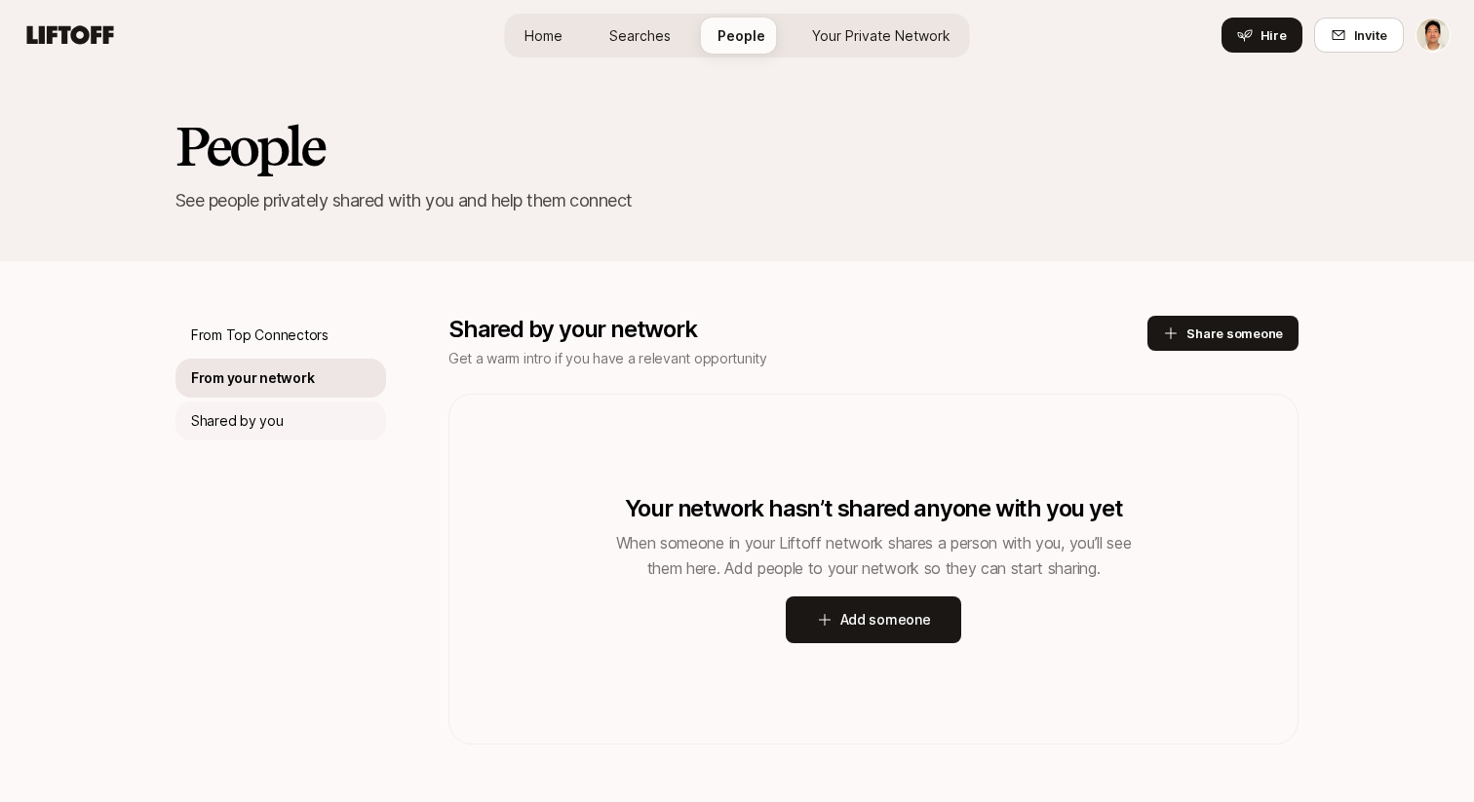
click at [284, 429] on div "Shared by you" at bounding box center [281, 421] width 211 height 39
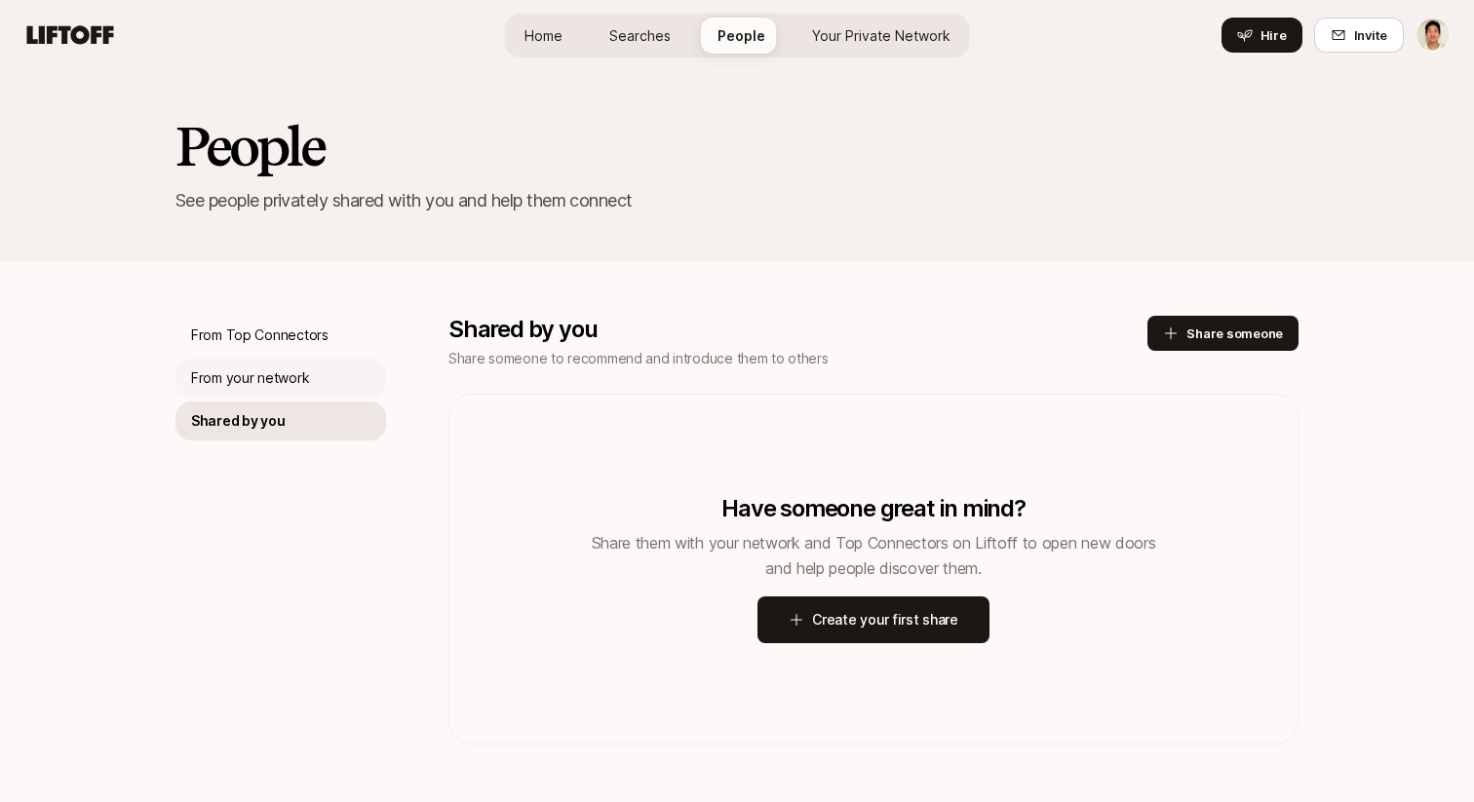
click at [318, 394] on div "From your network" at bounding box center [281, 378] width 211 height 39
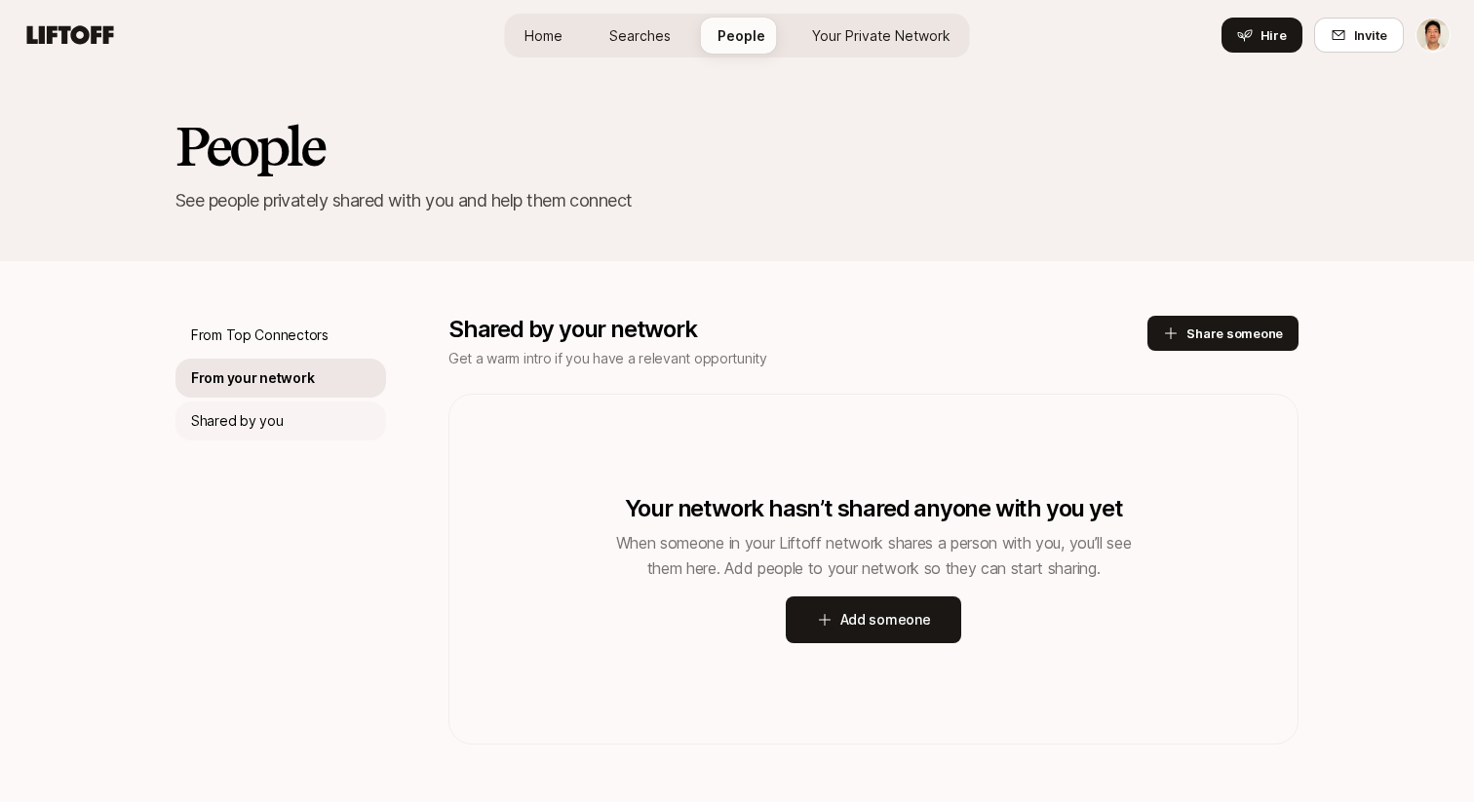
click at [290, 421] on div "Shared by you" at bounding box center [281, 421] width 211 height 39
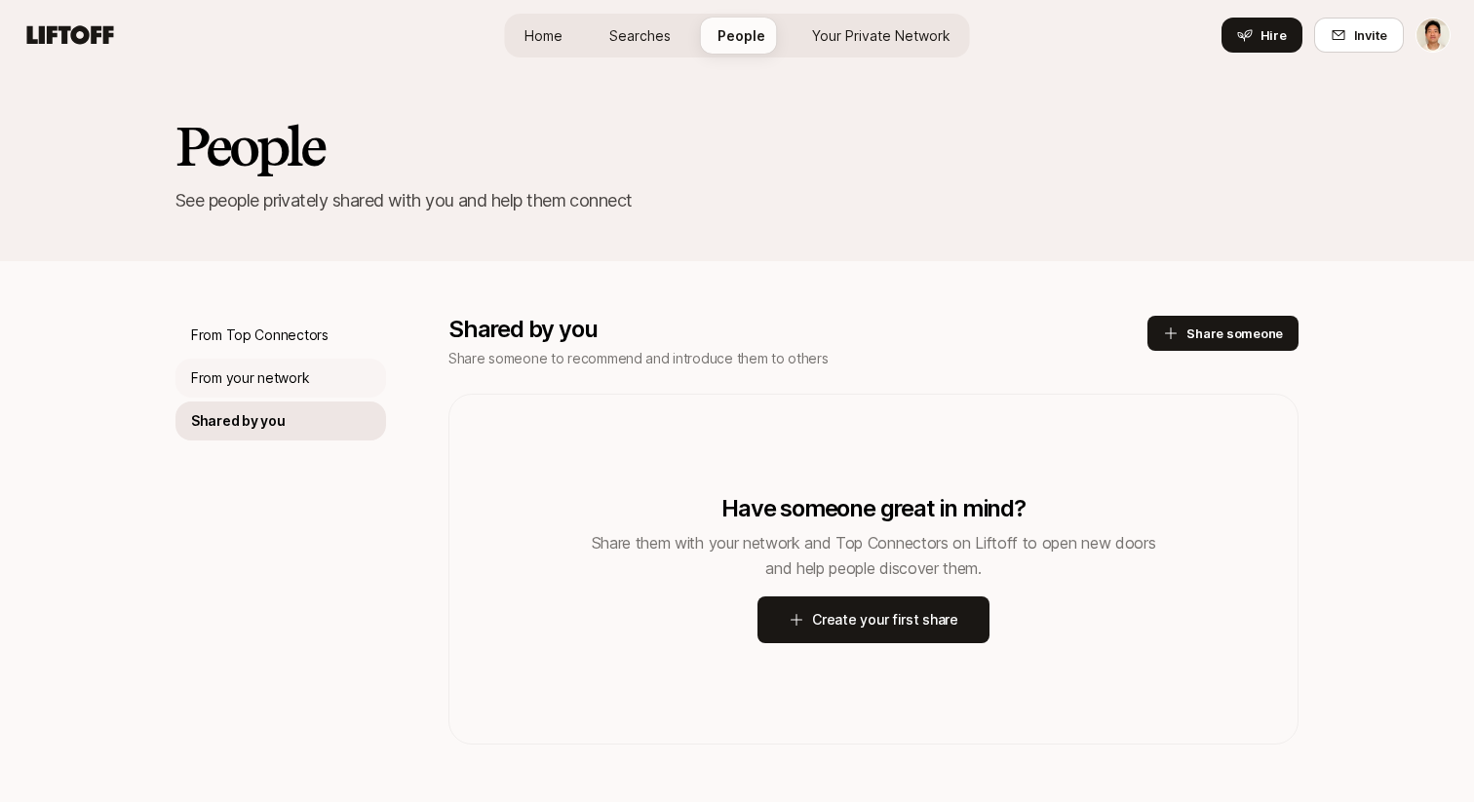
click at [312, 380] on div "From your network" at bounding box center [281, 378] width 211 height 39
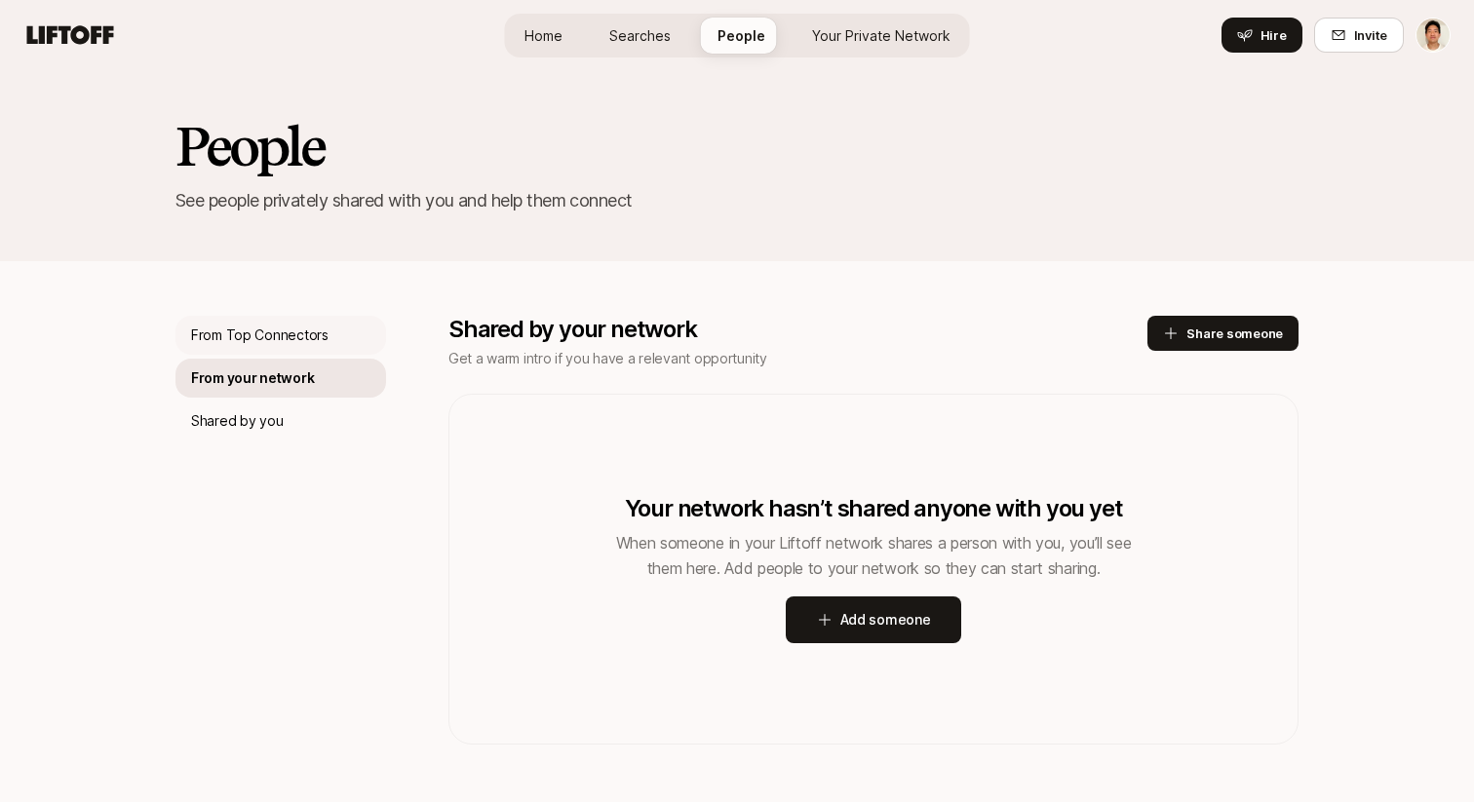
click at [320, 345] on p "From Top Connectors" at bounding box center [259, 335] width 137 height 23
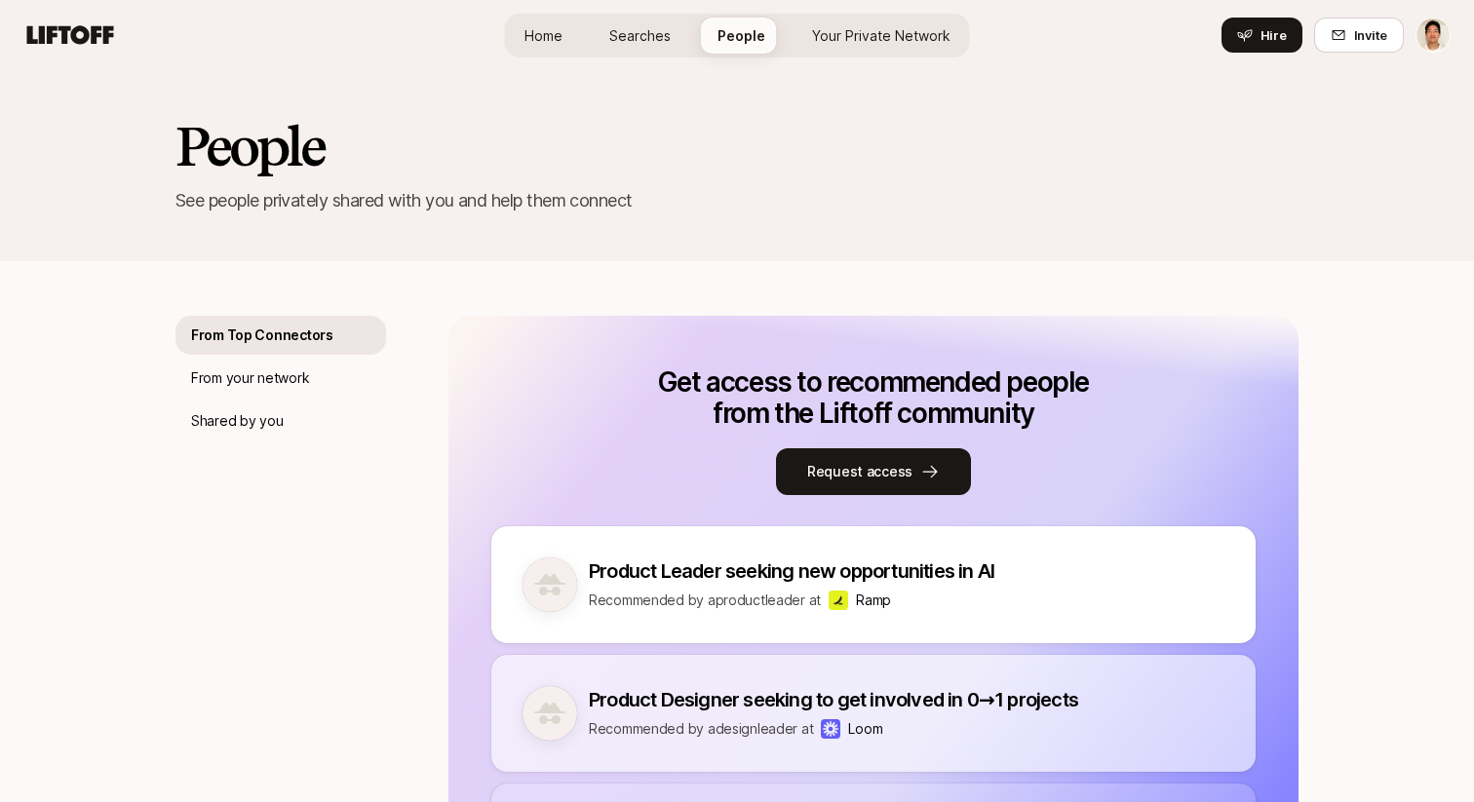
click at [835, 31] on span "Your Private Network" at bounding box center [881, 35] width 138 height 20
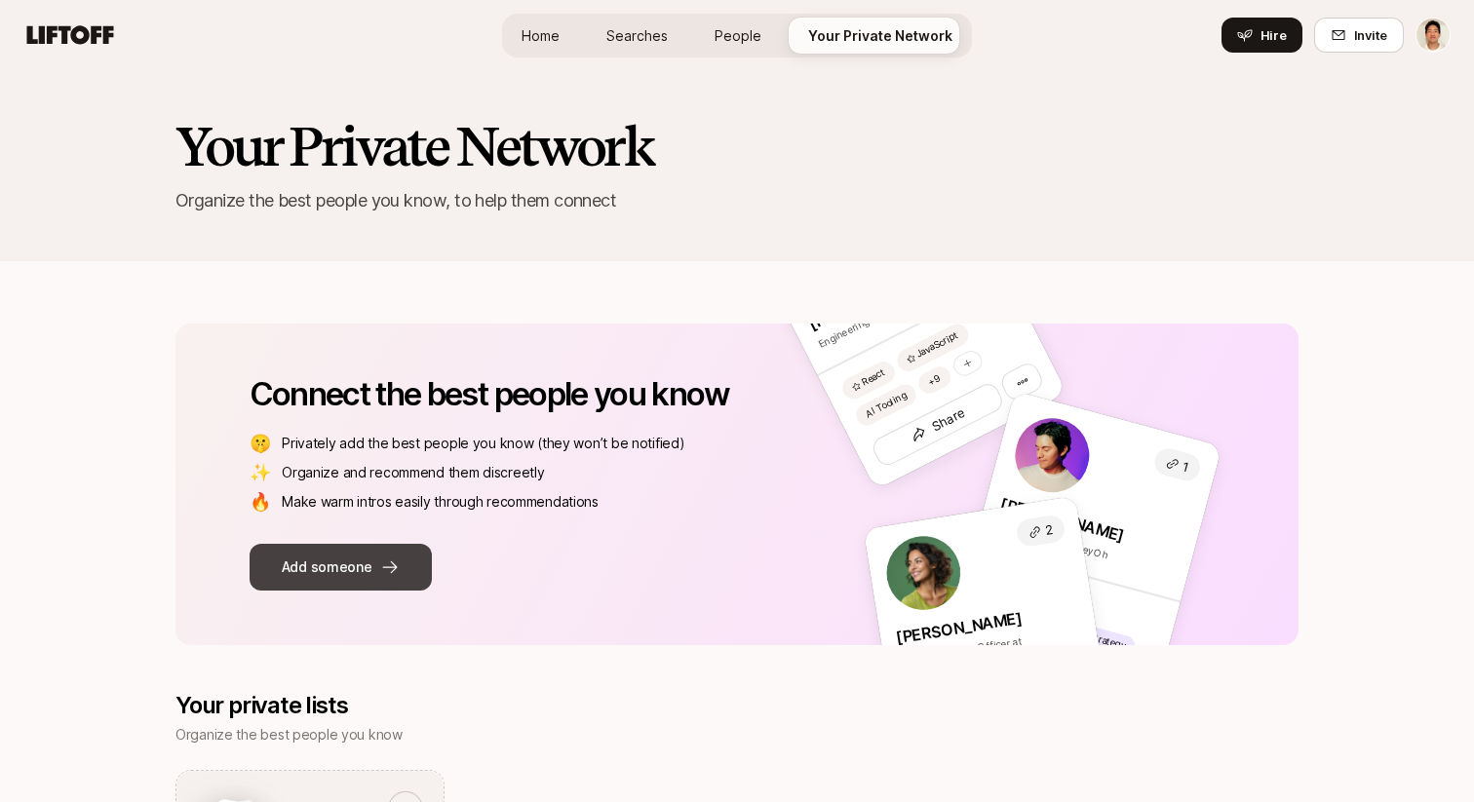
click at [383, 589] on button "Add someone" at bounding box center [341, 567] width 182 height 47
click at [526, 38] on span "Home" at bounding box center [541, 35] width 38 height 20
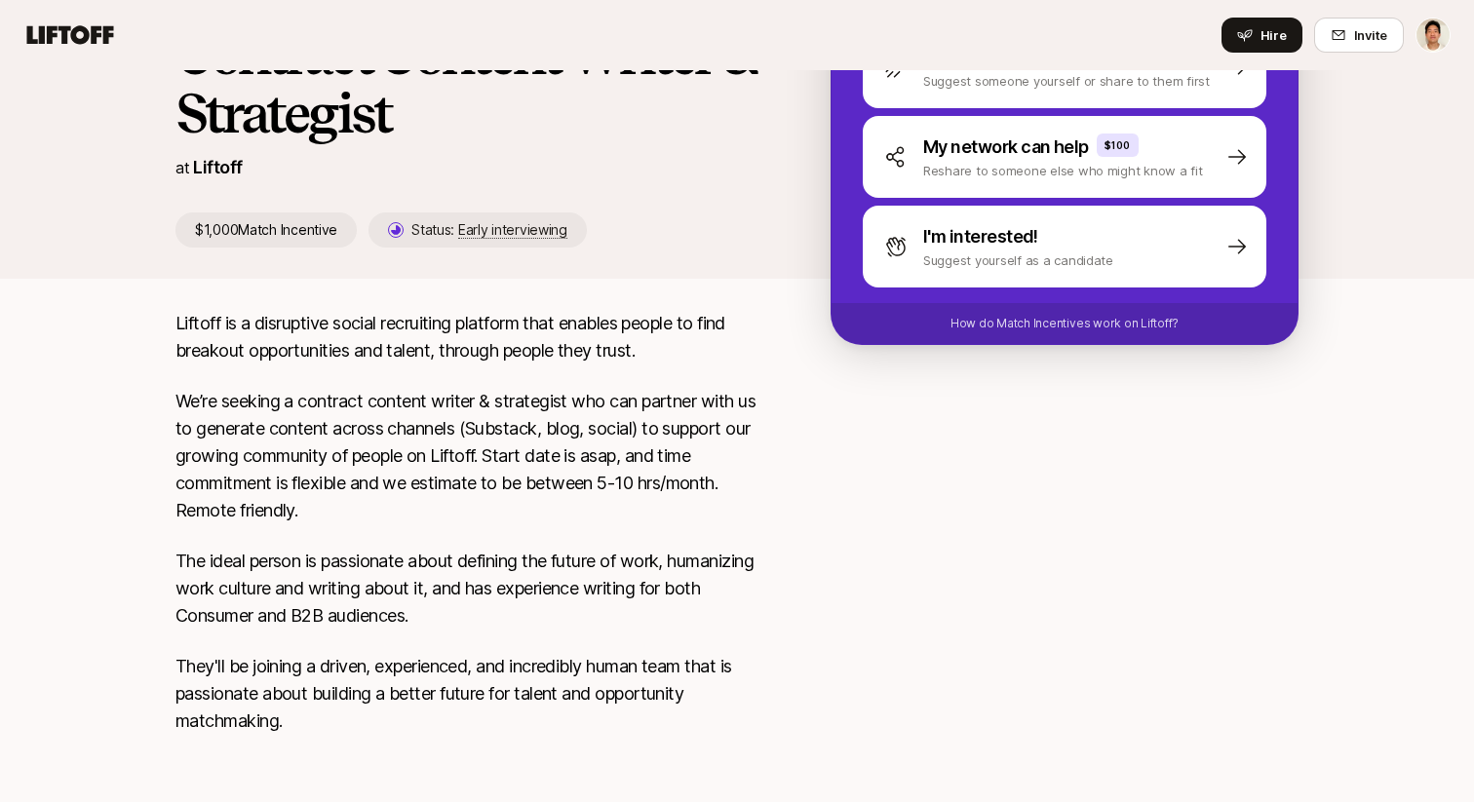
scroll to position [303, 0]
